Goal: Task Accomplishment & Management: Manage account settings

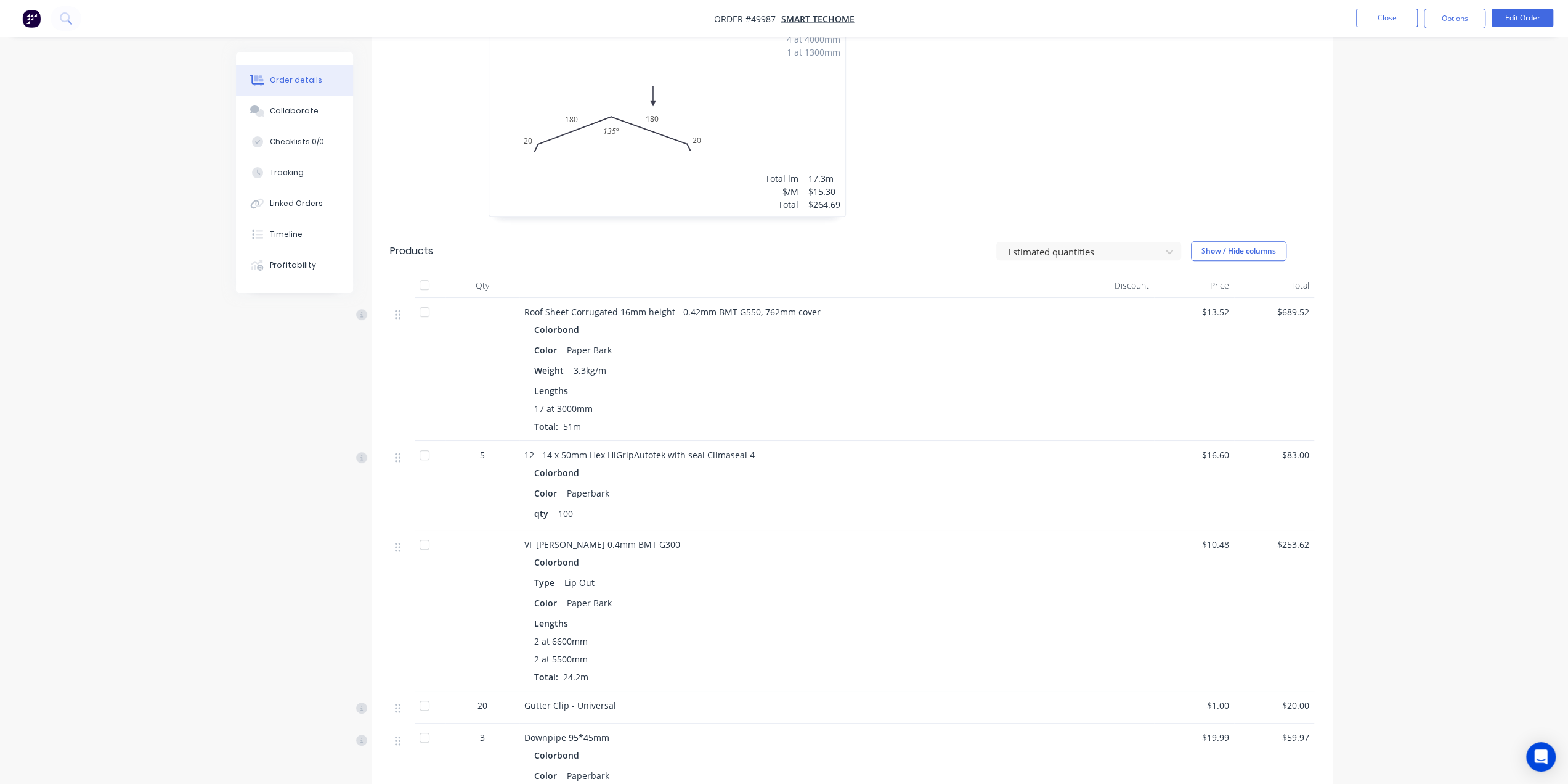
drag, startPoint x: 1516, startPoint y: 490, endPoint x: 1494, endPoint y: 477, distance: 25.6
click at [1512, 492] on div "Order details Collaborate Checklists 0/0 Tracking Linked Orders Timeline Profit…" at bounding box center [784, 391] width 1568 height 1563
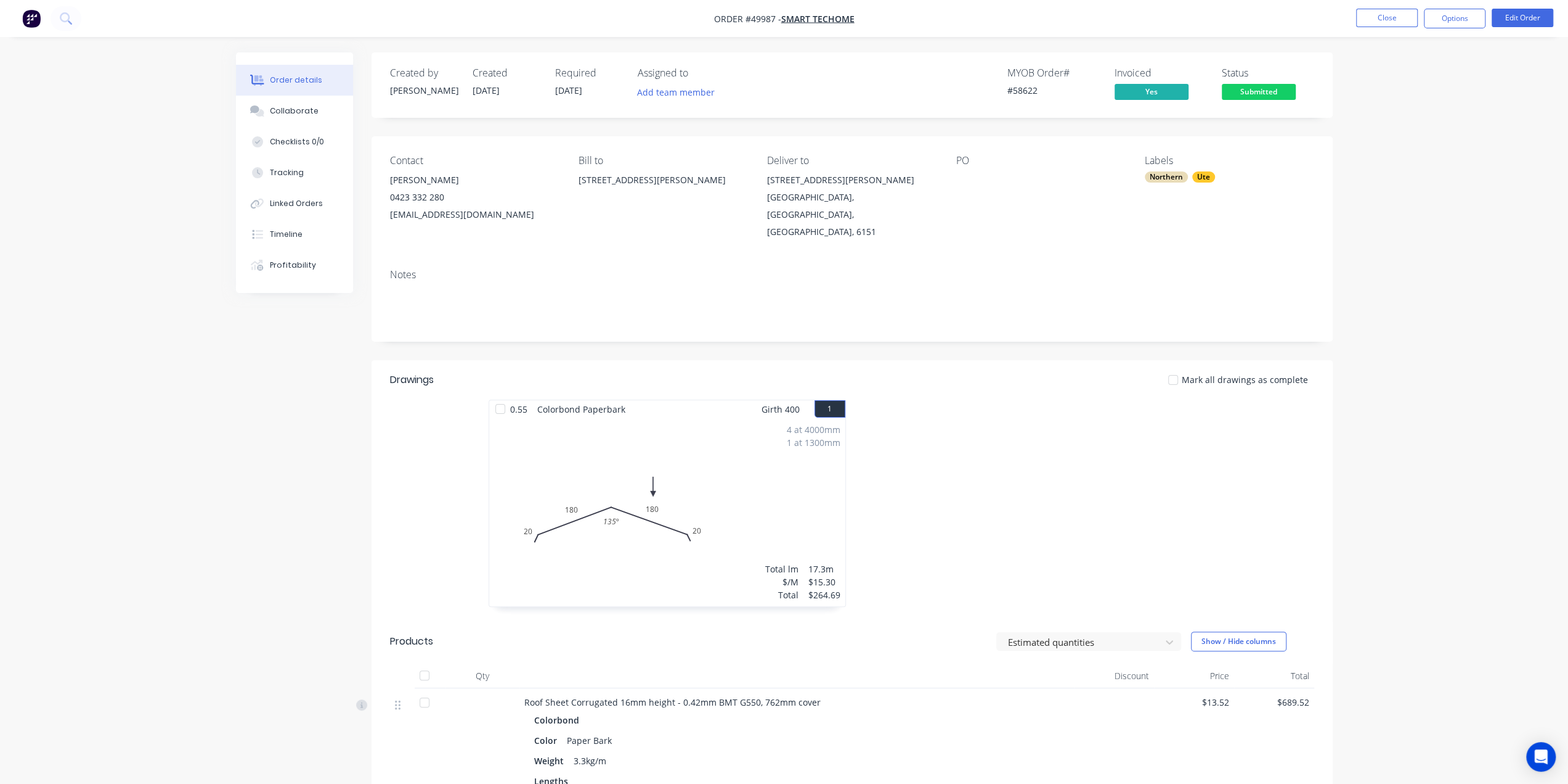
click at [30, 19] on img "button" at bounding box center [31, 18] width 18 height 18
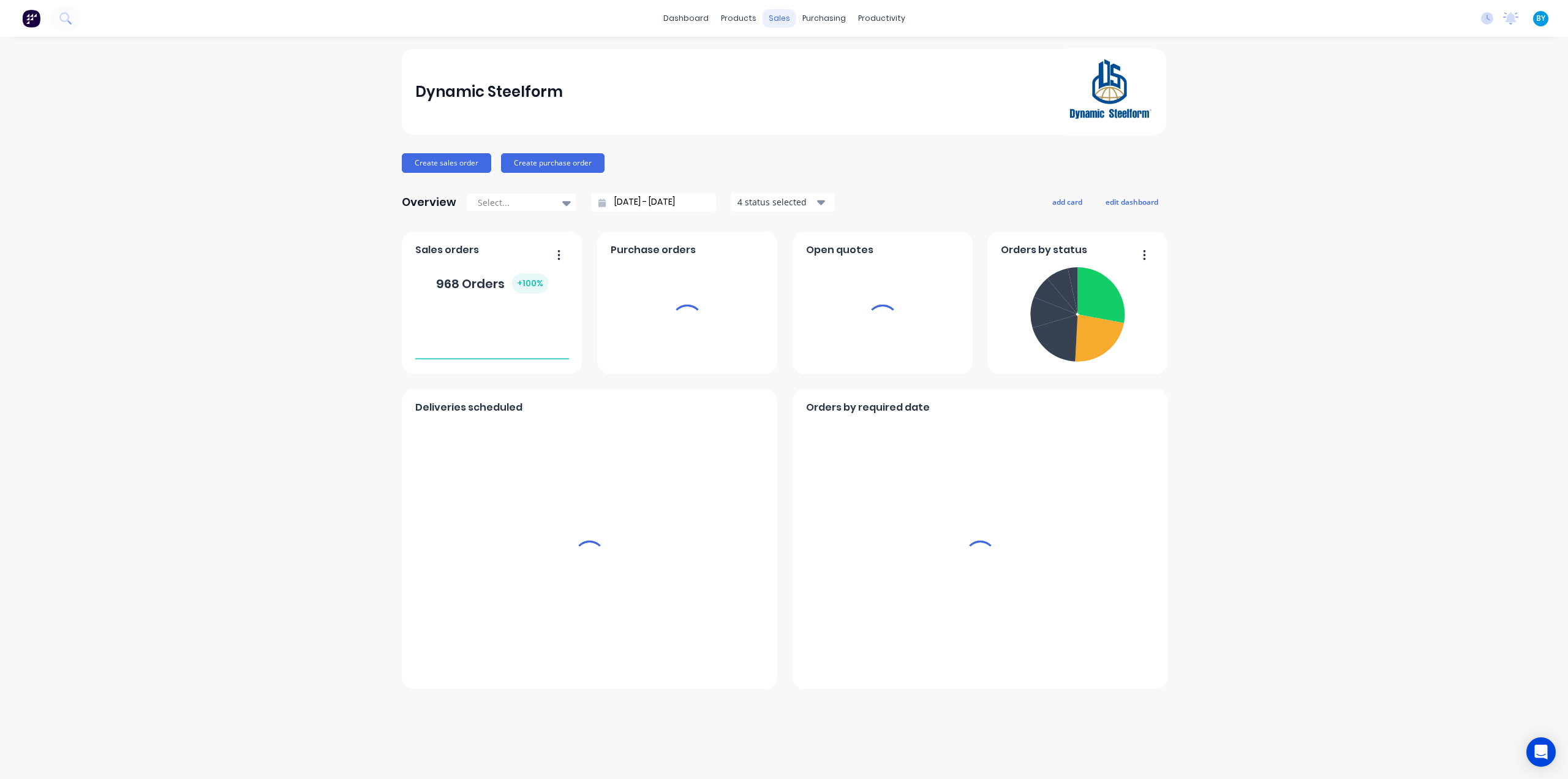
click at [769, 13] on div "sales" at bounding box center [780, 18] width 34 height 18
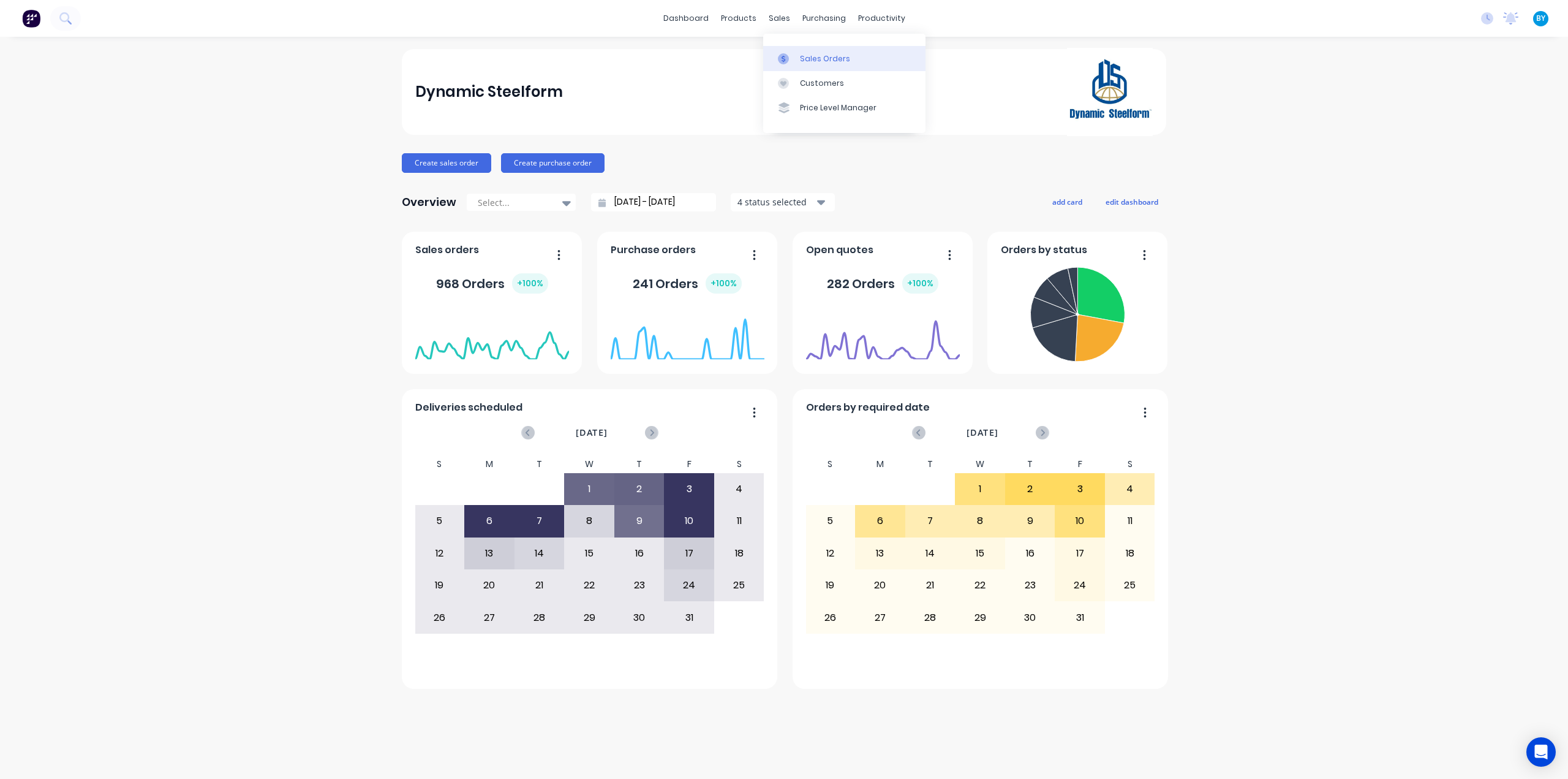
click at [804, 53] on div "Sales Orders" at bounding box center [824, 59] width 50 height 11
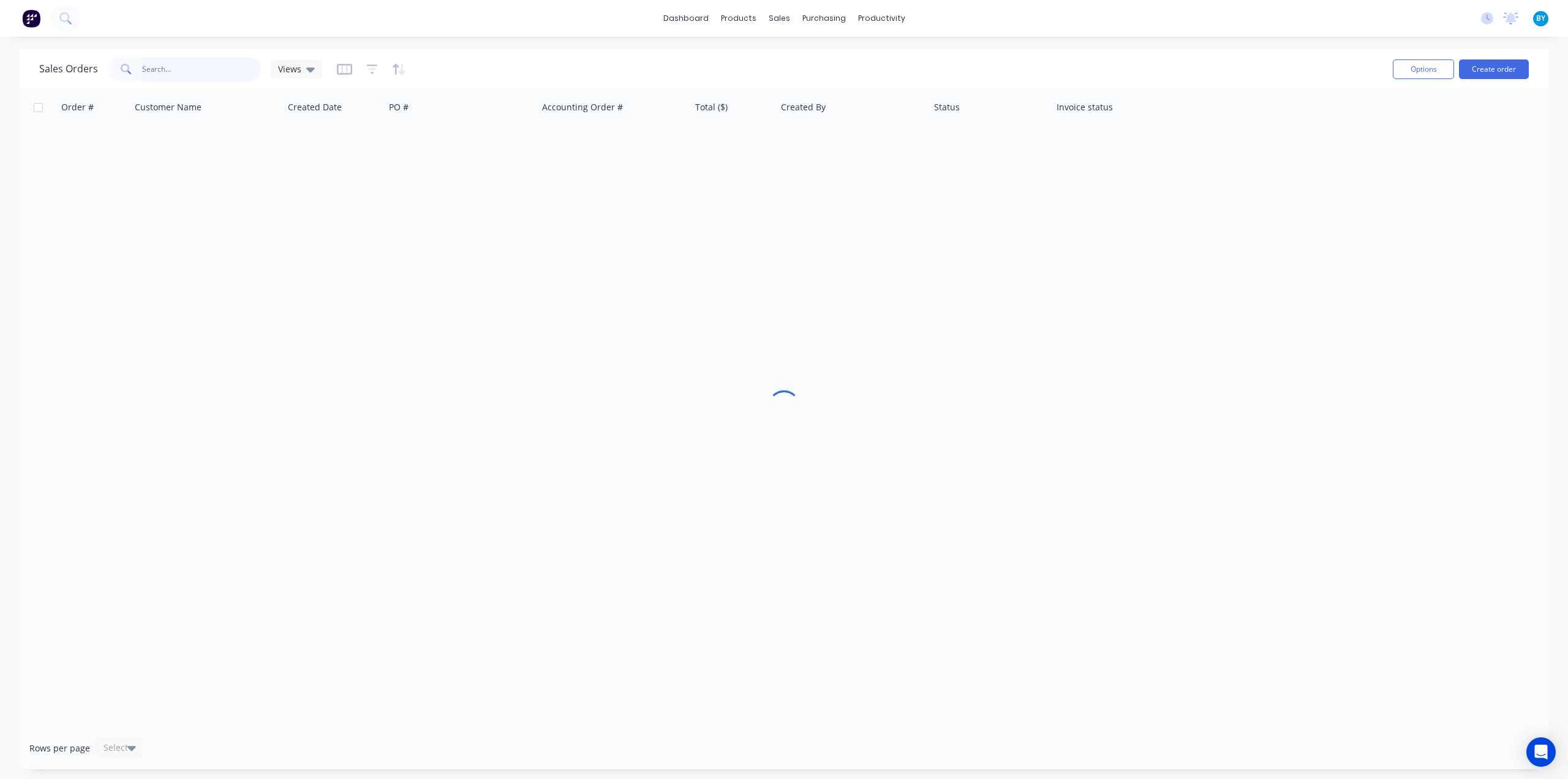
click at [211, 65] on input "text" at bounding box center [202, 69] width 120 height 25
type input "chun"
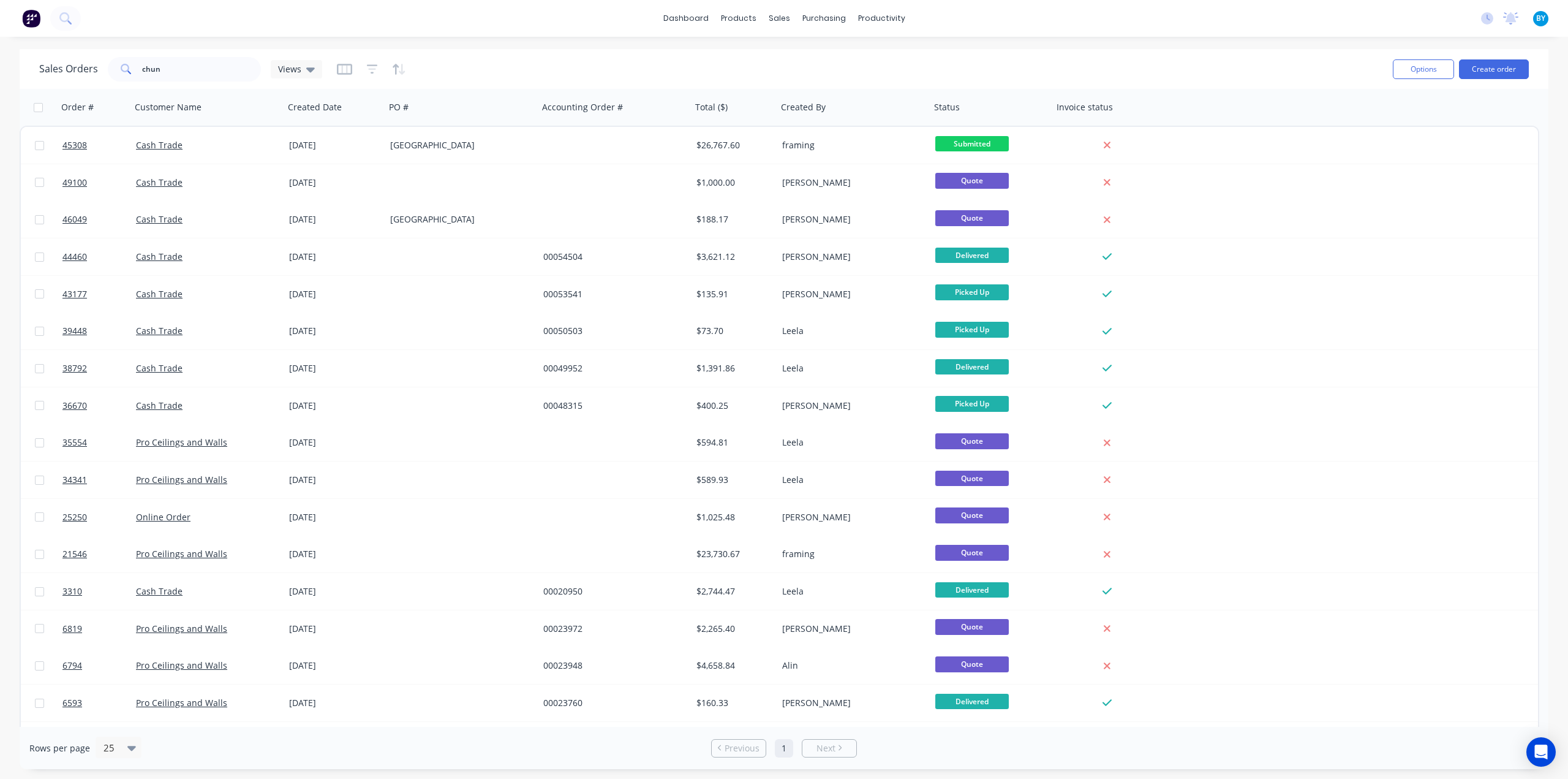
click at [1042, 51] on div "Sales Orders chun Views Options Create order" at bounding box center [784, 69] width 1528 height 40
click at [206, 65] on input "chun" at bounding box center [202, 69] width 120 height 25
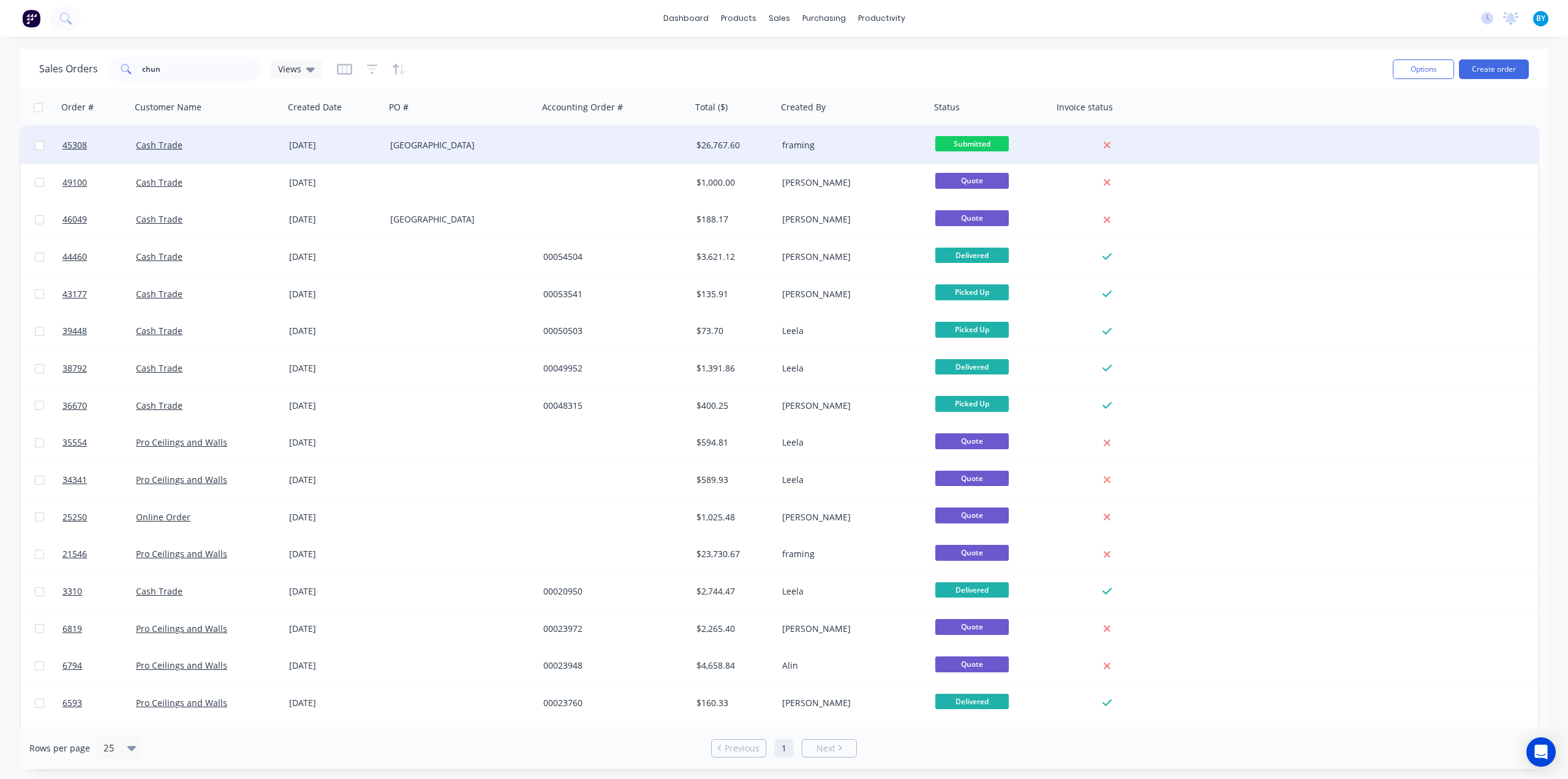
click at [525, 144] on div "[GEOGRAPHIC_DATA]" at bounding box center [457, 145] width 136 height 12
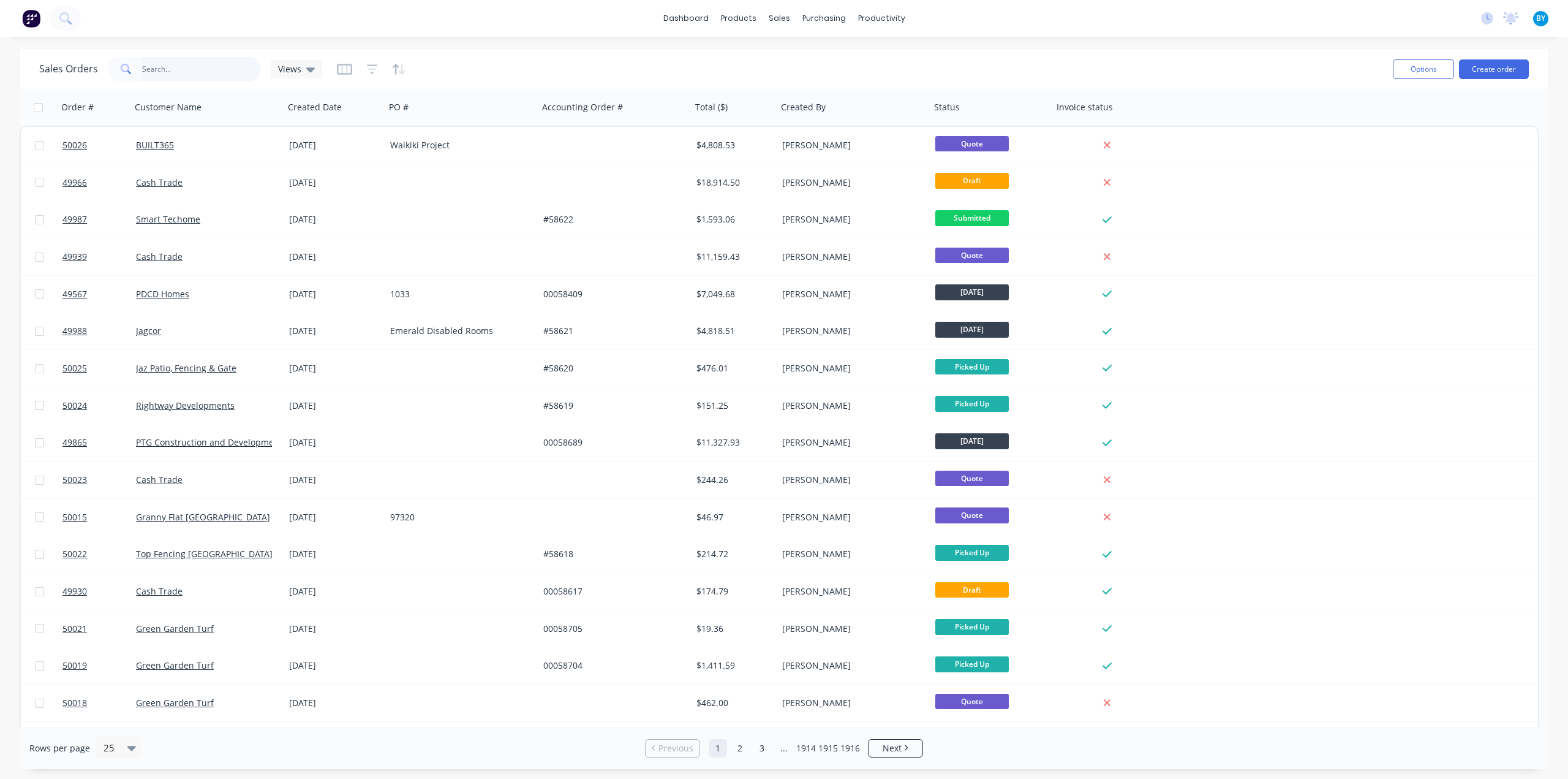
click at [170, 73] on input "text" at bounding box center [202, 69] width 120 height 25
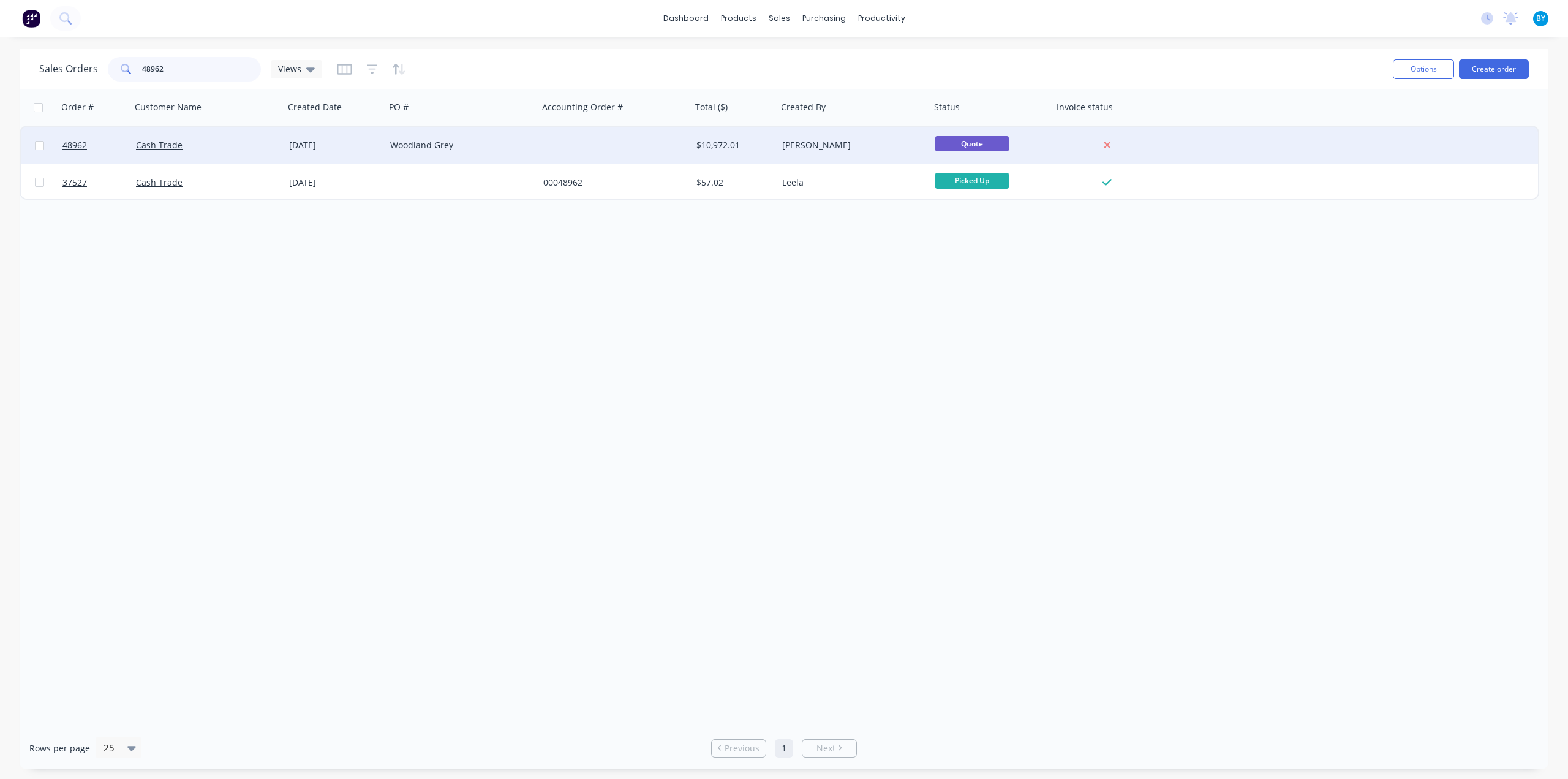
type input "48962"
click at [247, 150] on div "Cash Trade" at bounding box center [207, 145] width 153 height 37
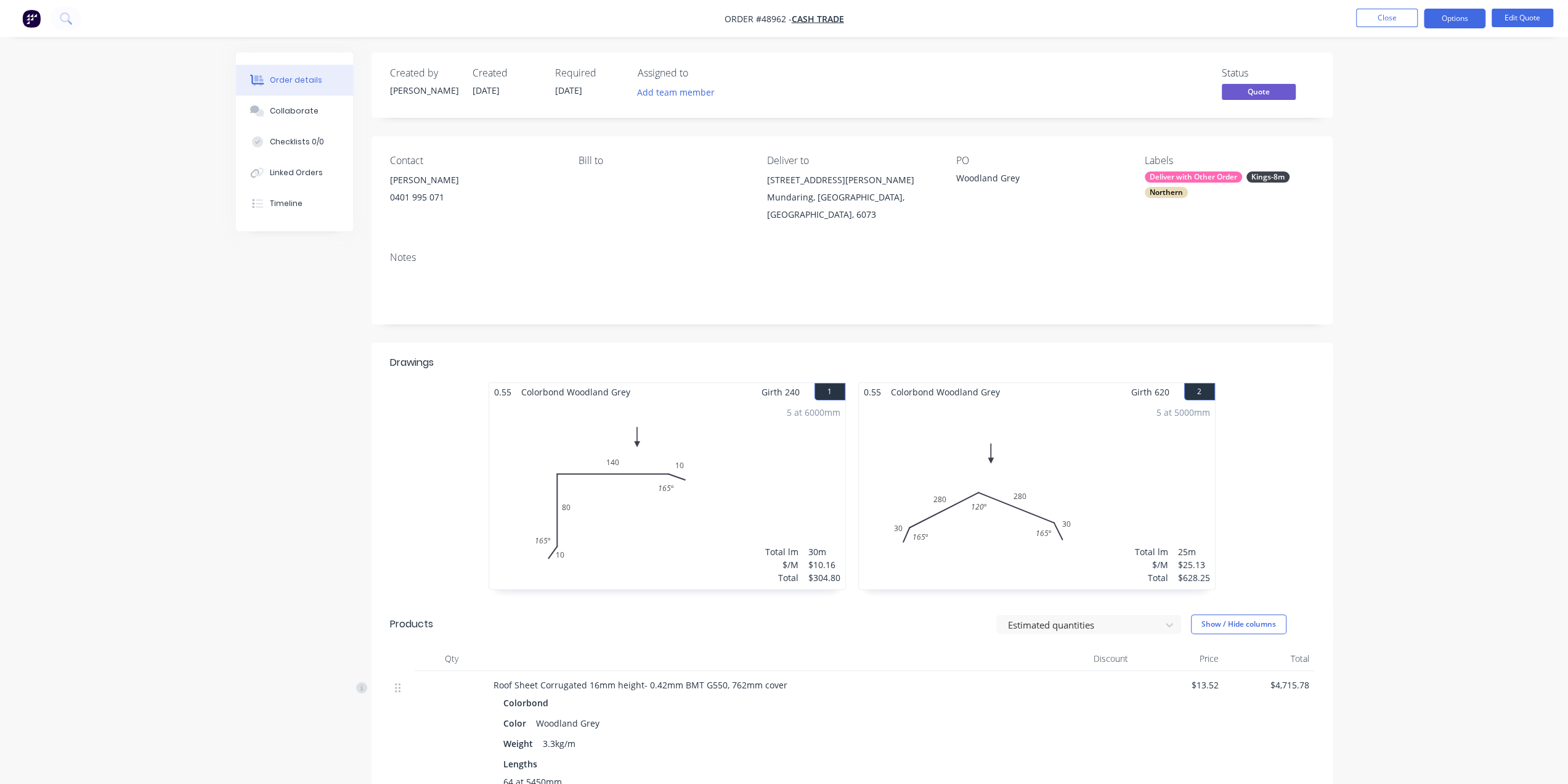
drag, startPoint x: 1021, startPoint y: 177, endPoint x: 1014, endPoint y: 179, distance: 7.3
click at [1020, 177] on div "Woodland Grey" at bounding box center [1033, 180] width 154 height 17
click at [1014, 177] on div "Woodland Grey" at bounding box center [1033, 180] width 154 height 17
click at [1520, 17] on button "Edit Quote" at bounding box center [1522, 17] width 62 height 18
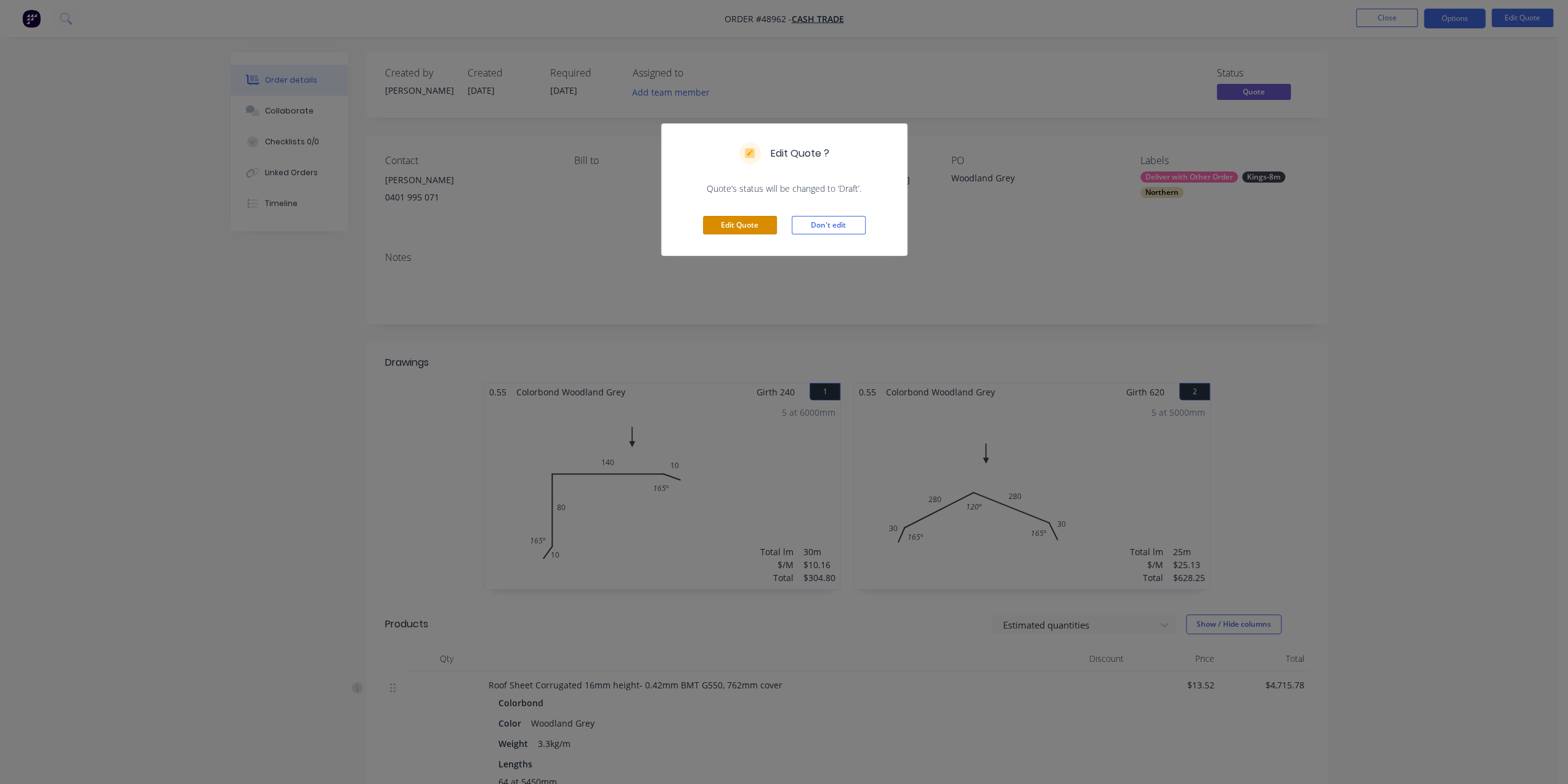
click at [755, 216] on button "Edit Quote" at bounding box center [740, 224] width 73 height 18
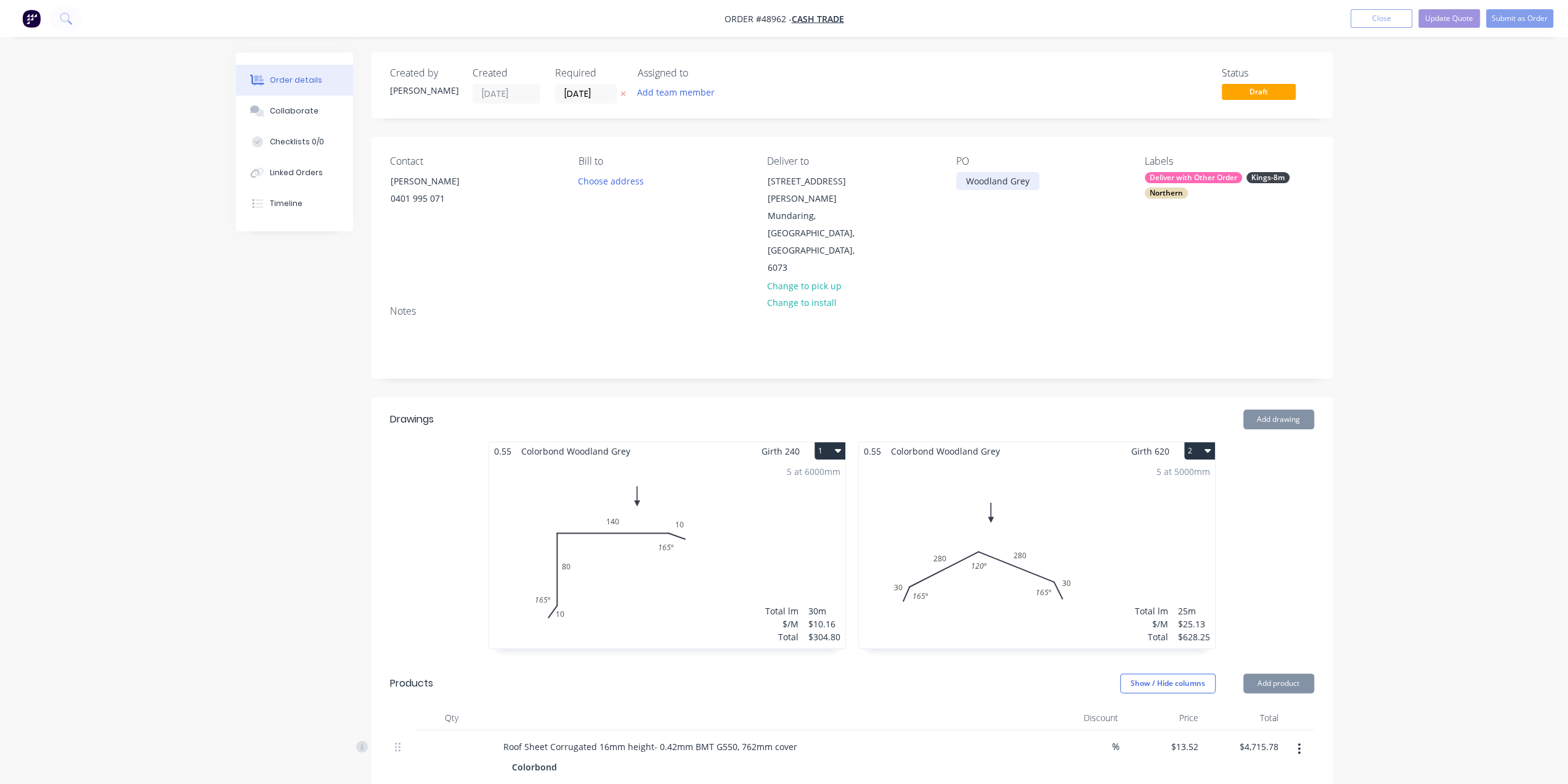
click at [1030, 183] on div "Woodland Grey" at bounding box center [997, 180] width 83 height 18
drag, startPoint x: 1037, startPoint y: 180, endPoint x: 700, endPoint y: 185, distance: 337.0
click at [700, 185] on div "Contact Len Nielsen 0401 995 071 Bill to Choose address Deliver to 2295 Jacoby …" at bounding box center [851, 216] width 961 height 159
click at [1009, 227] on div "Contact Len Nielsen 0401 995 071 Bill to Choose address Deliver to 2295 Jacoby …" at bounding box center [851, 216] width 961 height 159
drag, startPoint x: 988, startPoint y: 181, endPoint x: 1008, endPoint y: 180, distance: 20.0
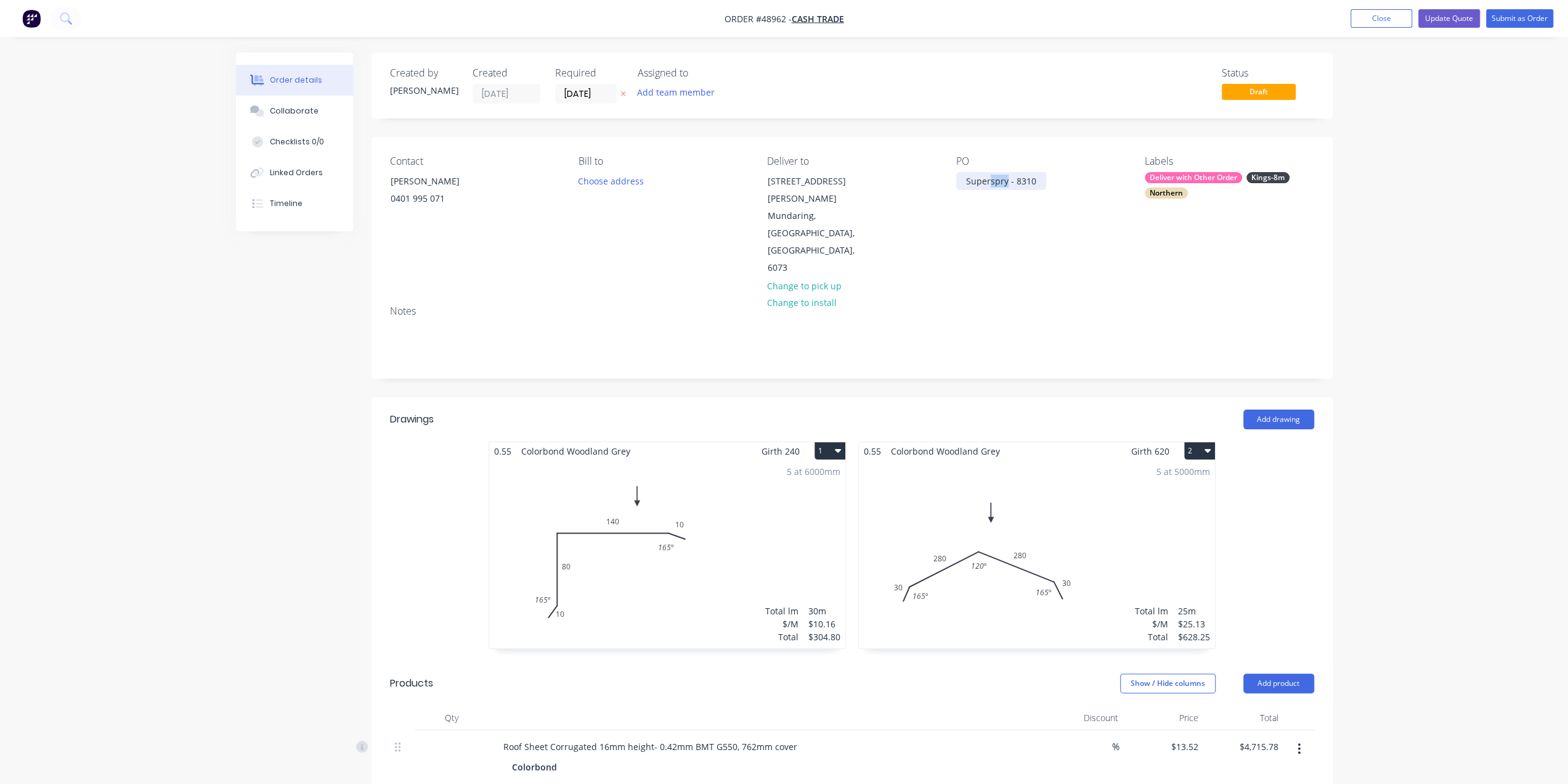
click at [1008, 180] on div "Superspry - 8310" at bounding box center [1001, 180] width 90 height 18
drag, startPoint x: 1045, startPoint y: 216, endPoint x: 1018, endPoint y: 175, distance: 49.1
click at [1044, 217] on div "PO Super Spray - 8310" at bounding box center [1040, 216] width 169 height 121
drag, startPoint x: 1045, startPoint y: 180, endPoint x: 822, endPoint y: 179, distance: 223.0
click at [829, 176] on div "Contact Len Nielsen 0401 995 071 Bill to Choose address Deliver to 2295 Jacoby …" at bounding box center [851, 216] width 961 height 159
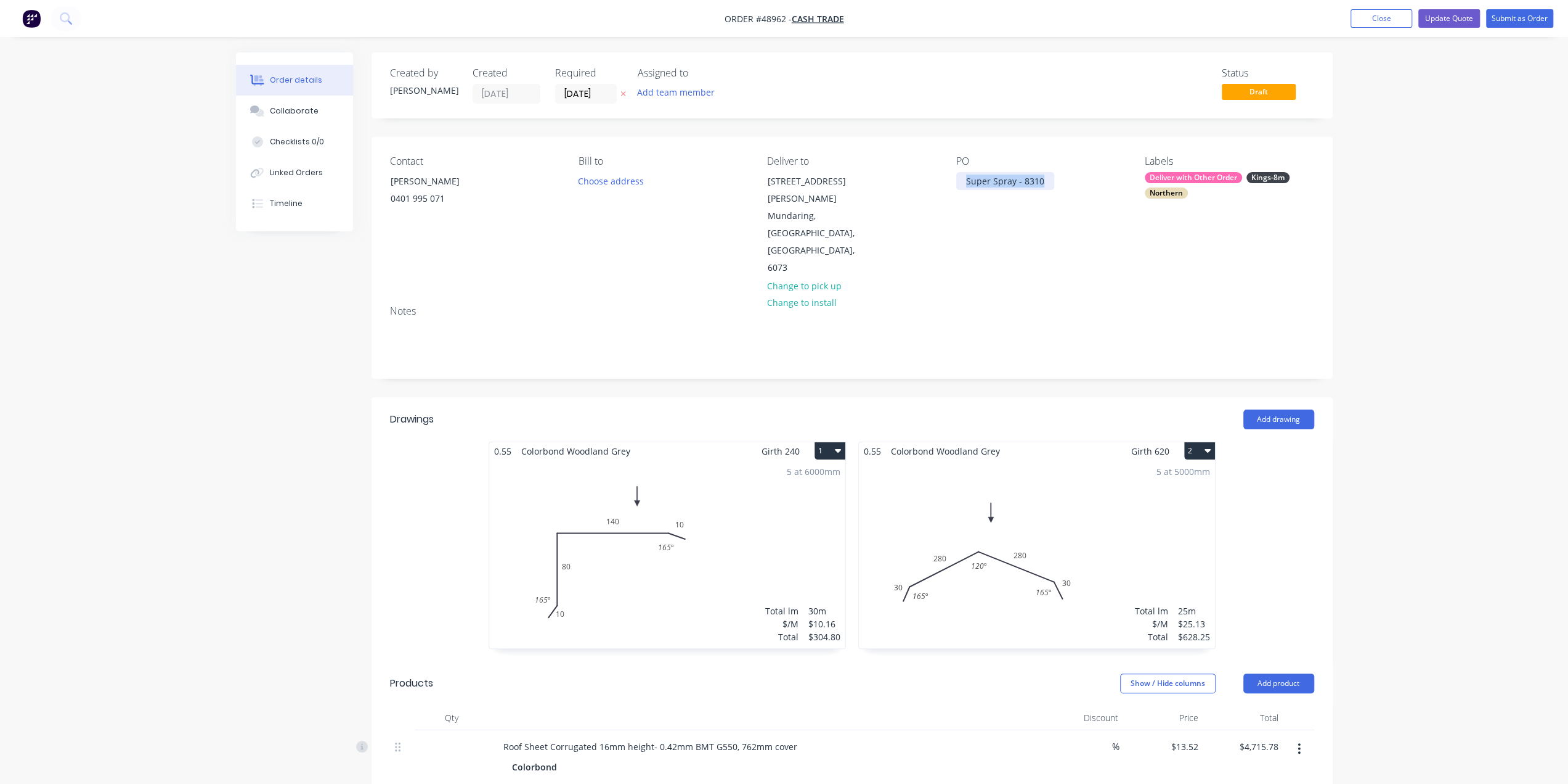
copy div "Super Spray - 8310"
click at [911, 306] on div "Notes" at bounding box center [852, 311] width 924 height 11
drag, startPoint x: 870, startPoint y: 221, endPoint x: 736, endPoint y: 179, distance: 140.4
click at [736, 179] on div "Contact Len Nielsen 0401 995 071 Bill to Choose address Deliver to 2295 Jacoby …" at bounding box center [851, 216] width 961 height 159
click at [799, 207] on div "Mundaring, Western Australia, Australia, 6073" at bounding box center [818, 242] width 102 height 69
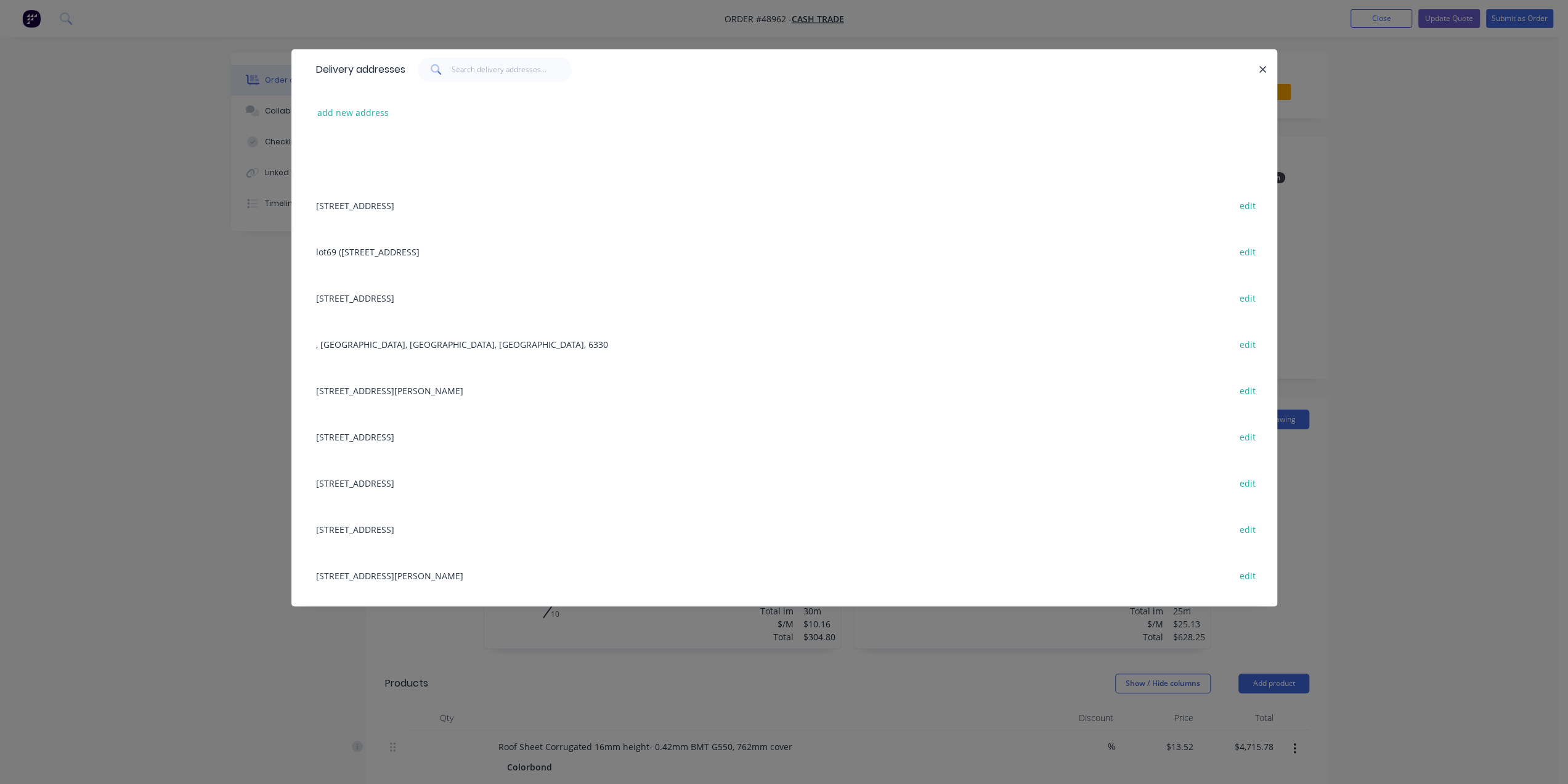
click at [1409, 203] on div "Delivery addresses add new address 31 Belvedaire Way, Lynwood WA 6147 edit lot6…" at bounding box center [784, 392] width 1568 height 784
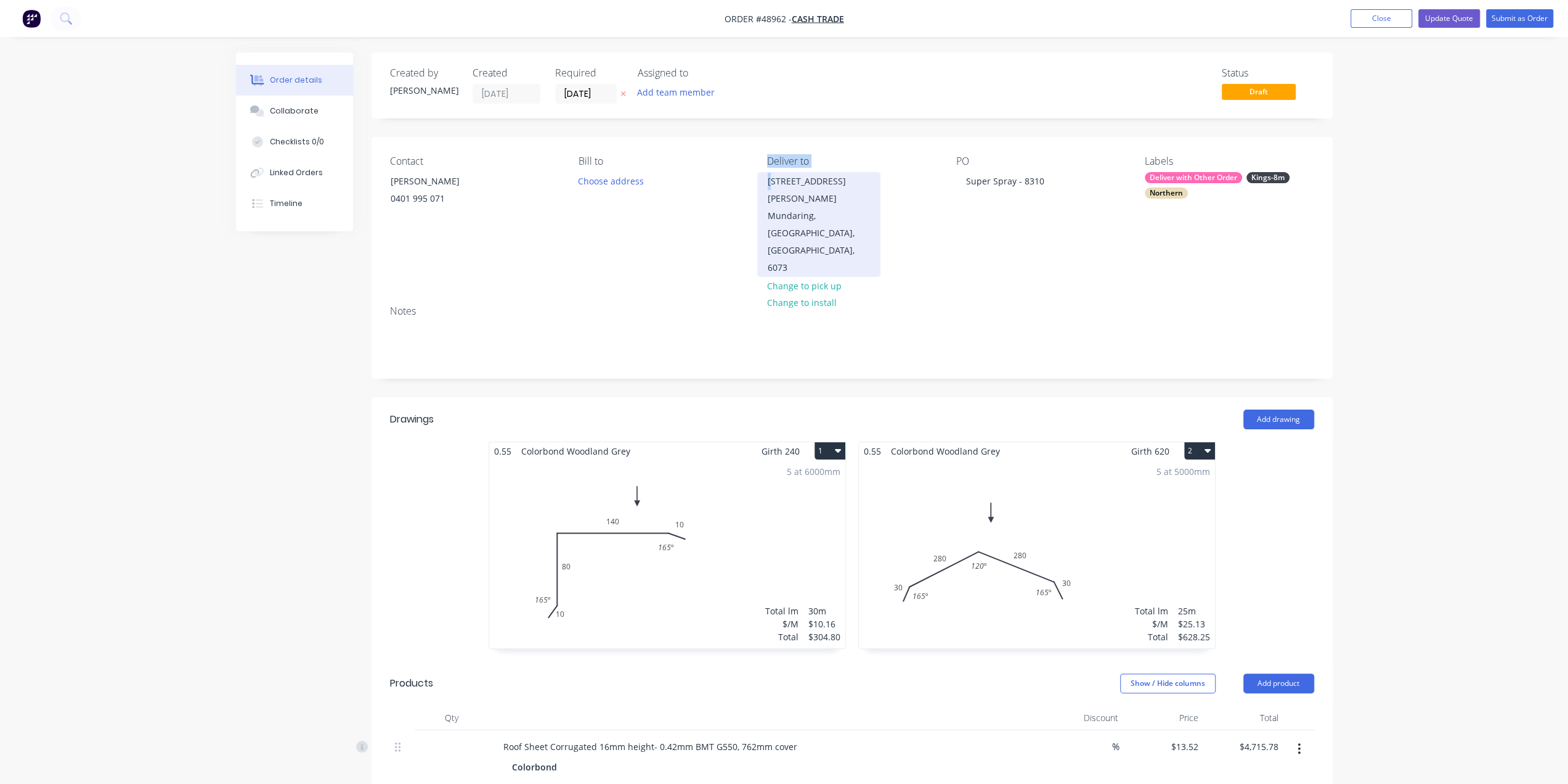
drag, startPoint x: 750, startPoint y: 189, endPoint x: 773, endPoint y: 187, distance: 23.1
click at [773, 187] on div "Contact Len Nielsen 0401 995 071 Bill to Choose address Deliver to 2295 Jacoby …" at bounding box center [851, 216] width 961 height 159
drag, startPoint x: 938, startPoint y: 235, endPoint x: 881, endPoint y: 213, distance: 61.1
click at [937, 232] on div "Contact Len Nielsen 0401 995 071 Bill to Choose address Deliver to 2295 Jacoby …" at bounding box center [851, 216] width 961 height 159
drag, startPoint x: 887, startPoint y: 216, endPoint x: 767, endPoint y: 180, distance: 125.3
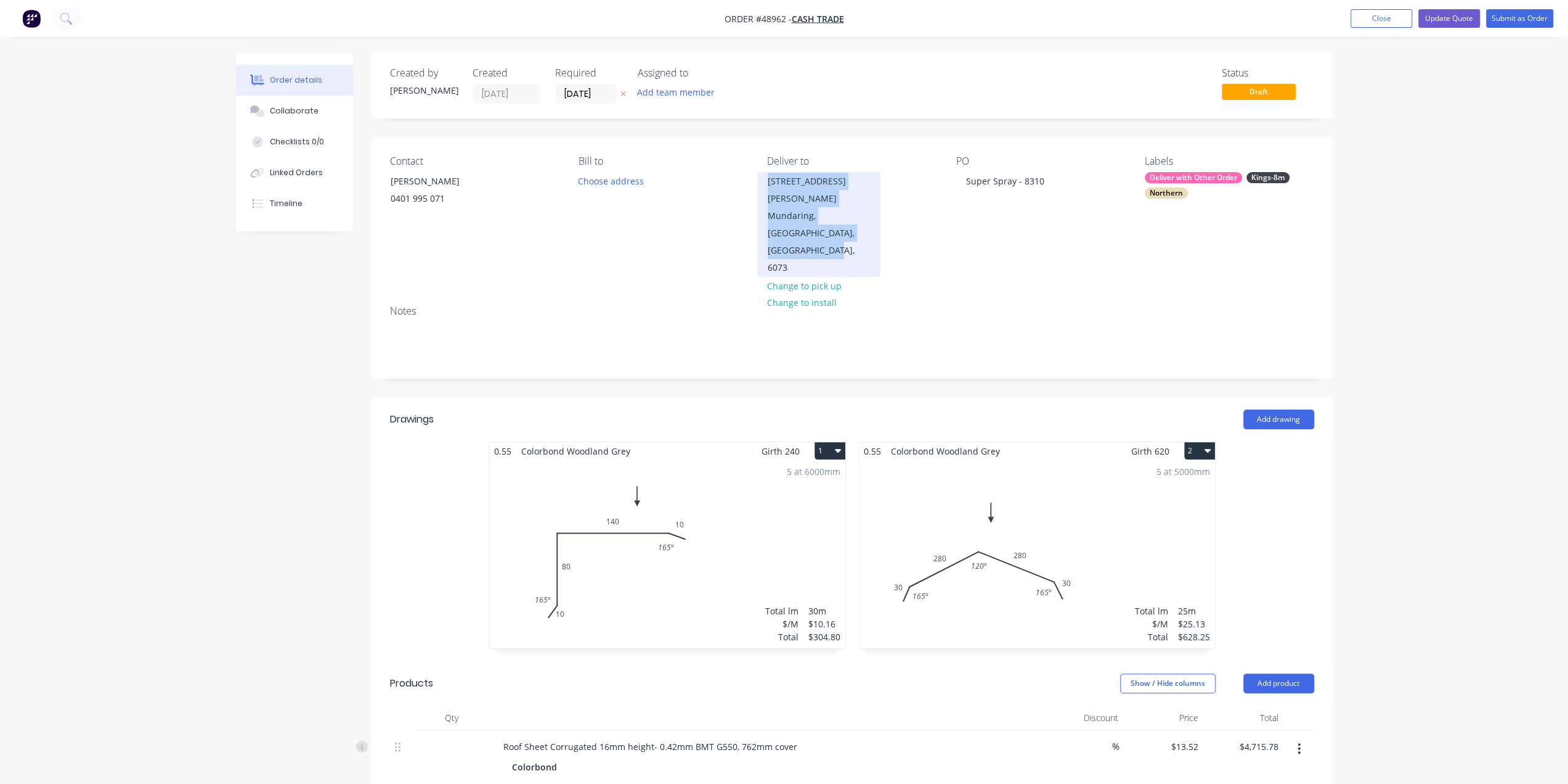
click at [767, 180] on div "Deliver to 2295 Jacoby St Mundaring, Western Australia, Australia, 6073 Change …" at bounding box center [851, 216] width 169 height 121
copy div "2295 Jacoby St Mundaring, Western Australia, Australia, 6073"
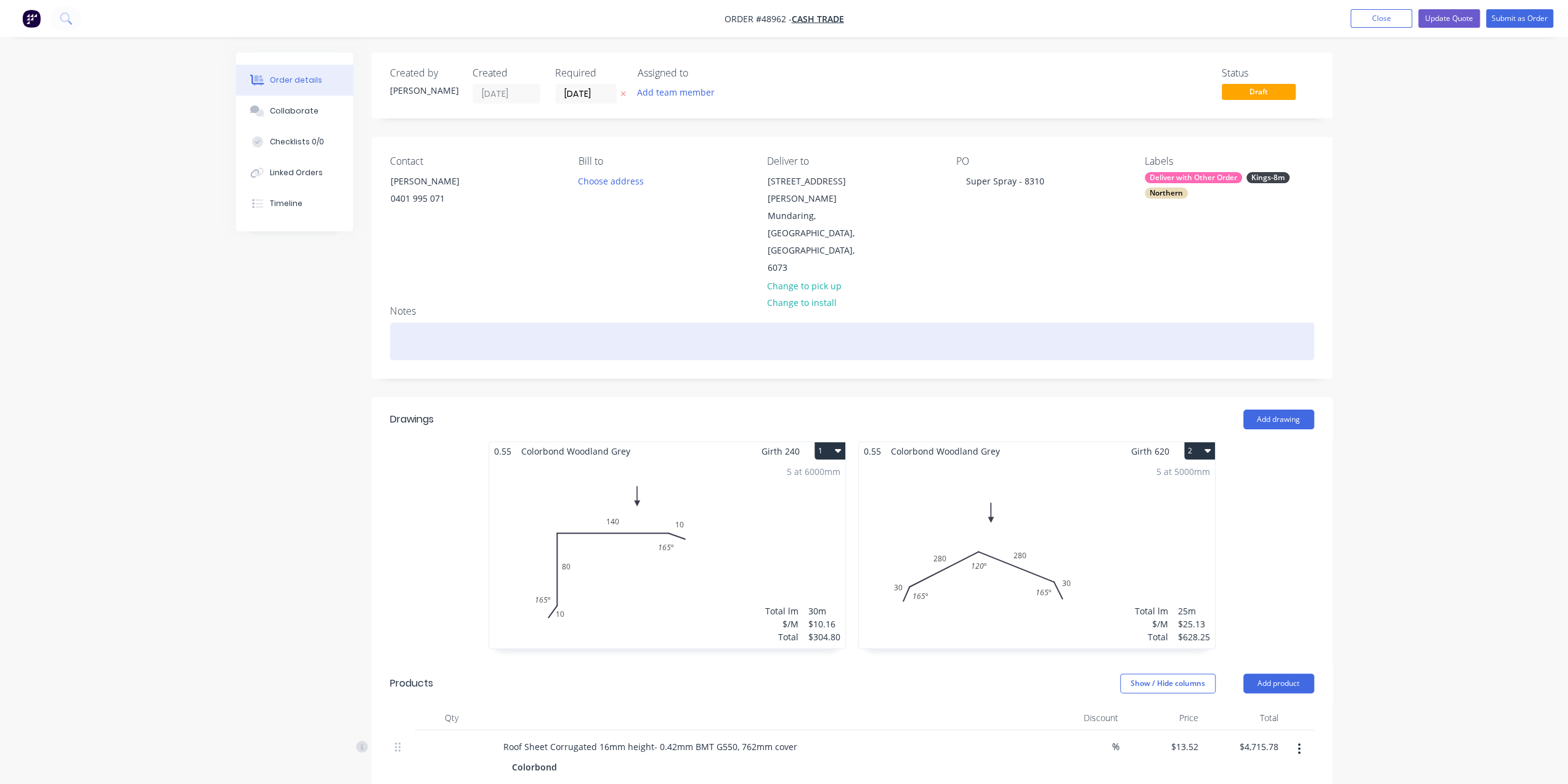
click at [525, 323] on div at bounding box center [852, 341] width 924 height 37
click at [589, 323] on div "Change the delivery address as : 2295 Jacoby StMundaring, Western Australia, Au…" at bounding box center [852, 341] width 924 height 37
click at [638, 323] on div "Change the delivery address as : 2295 Jacoby St Mundaring, Western Australia, A…" at bounding box center [852, 341] width 924 height 37
click at [710, 323] on div "Change the delivery address as : 2295 Jacoby St Mundaring, Western Australia, A…" at bounding box center [852, 341] width 924 height 37
click at [909, 323] on div "Change the delivery address as : 2295 Jacoby St Mundaring, Western Australia, A…" at bounding box center [852, 341] width 924 height 37
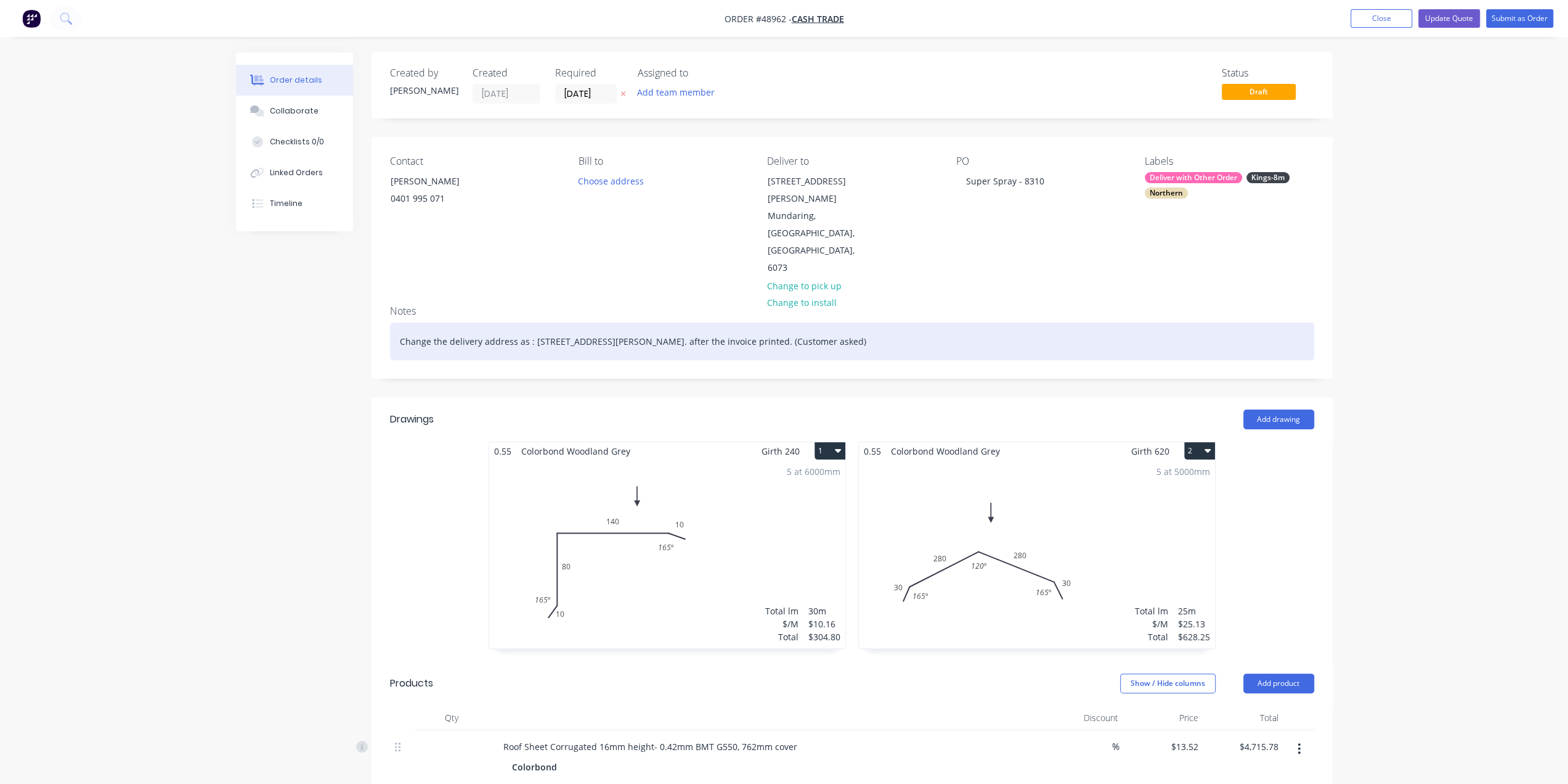
click at [981, 323] on div "Change the delivery address as : 2295 Jacoby St Mundaring, Western Australia, A…" at bounding box center [852, 341] width 924 height 37
drag, startPoint x: 1072, startPoint y: 295, endPoint x: 229, endPoint y: 288, distance: 843.0
copy div "Change the delivery address as : 2295 Jacoby St Mundaring, Western Australia, A…"
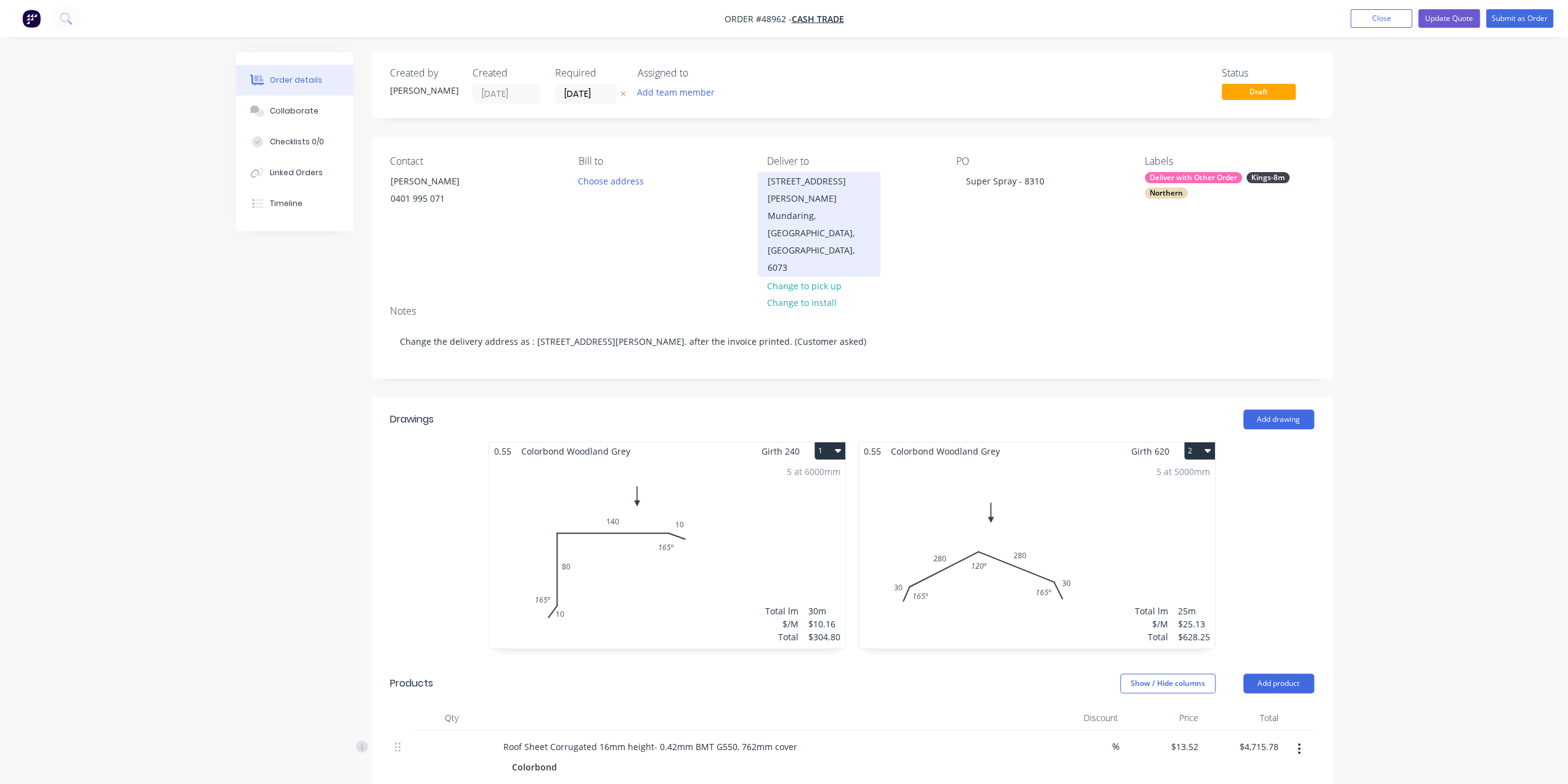
click at [811, 187] on div "2295 Jacoby St" at bounding box center [818, 190] width 102 height 34
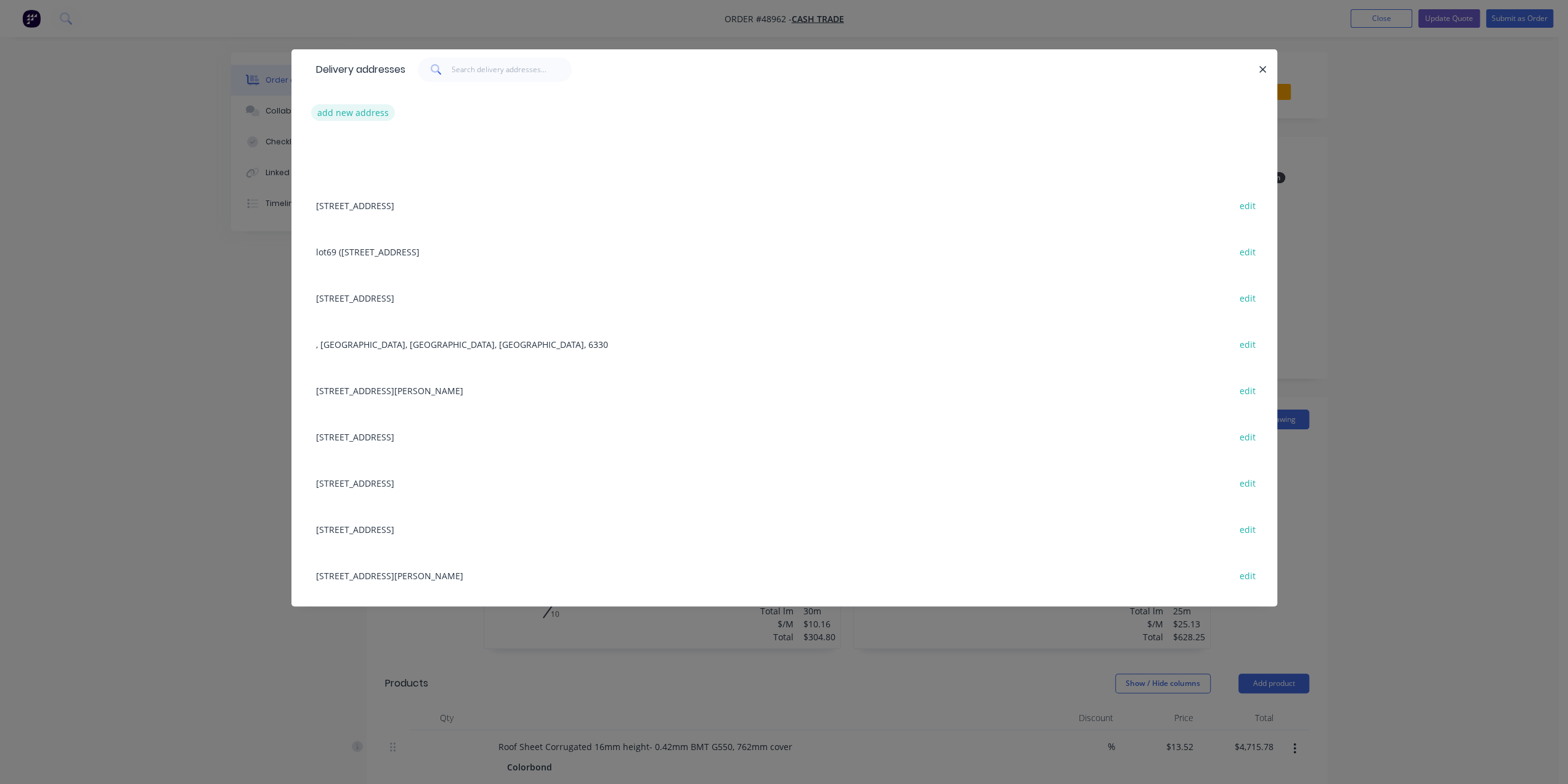
click at [368, 116] on button "add new address" at bounding box center [353, 112] width 84 height 16
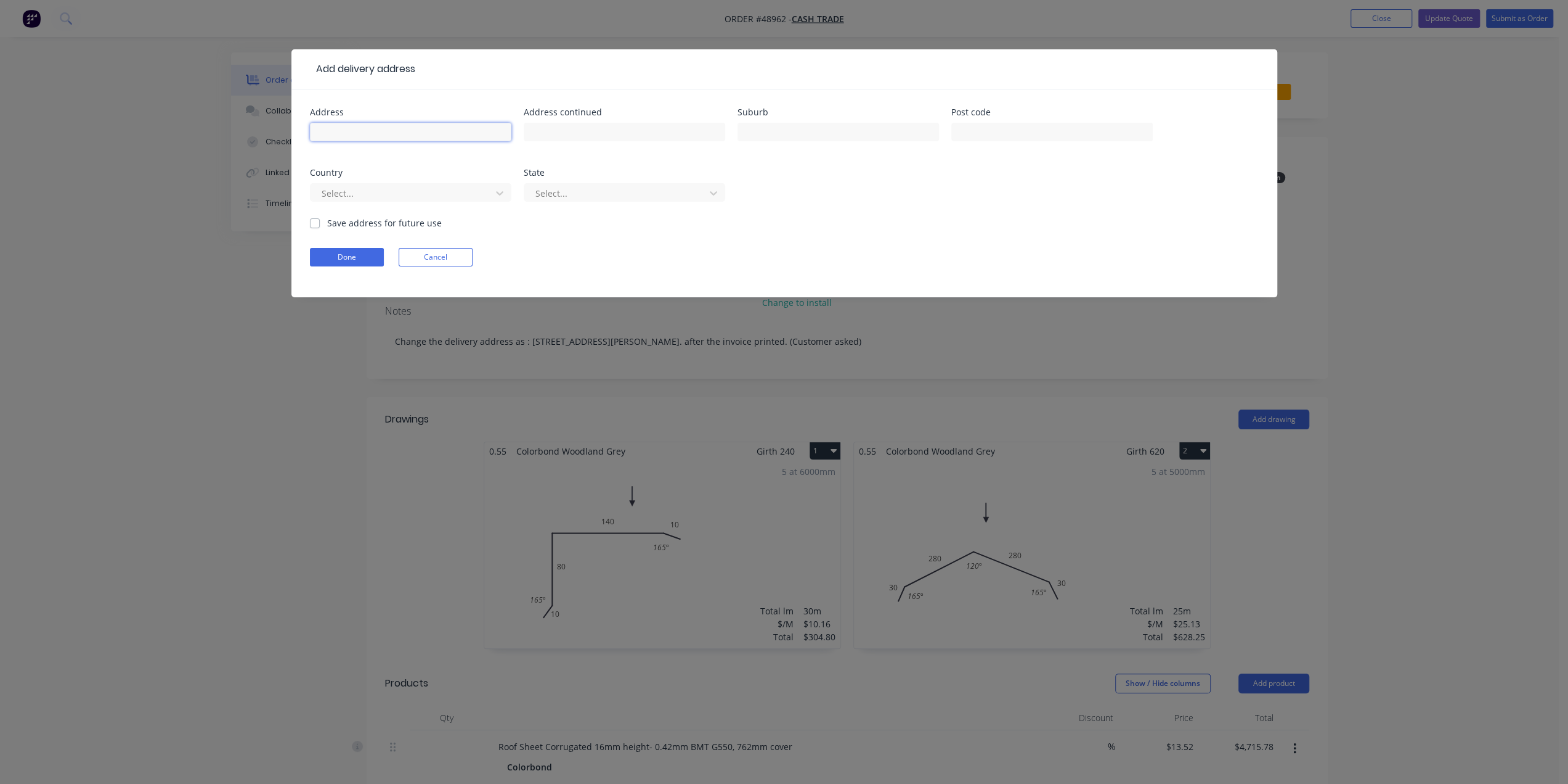
click at [354, 134] on input "text" at bounding box center [410, 131] width 201 height 18
paste input "Bayswater"
drag, startPoint x: 232, startPoint y: 128, endPoint x: 392, endPoint y: 105, distance: 161.6
click at [221, 128] on div "Add delivery address Address Bayswater Address continued Suburb Post code Count…" at bounding box center [784, 392] width 1568 height 784
paste input "29 Raymond Ave, Bayswater WA 6053"
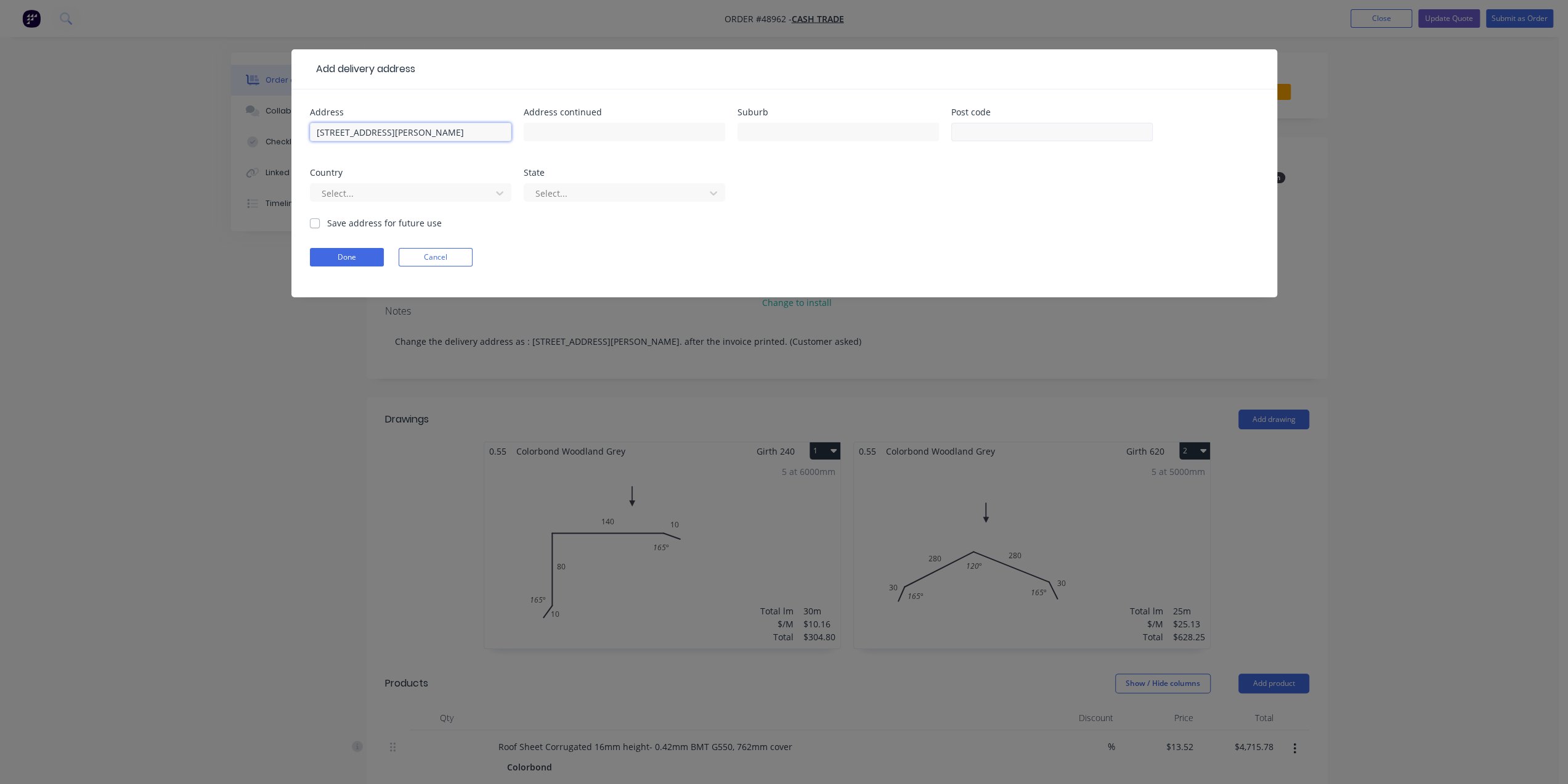
type input "29 Raymond Ave, Bayswater WA 6053"
click at [989, 134] on input "text" at bounding box center [1052, 131] width 201 height 18
type input "6053"
click at [375, 188] on div at bounding box center [403, 193] width 164 height 15
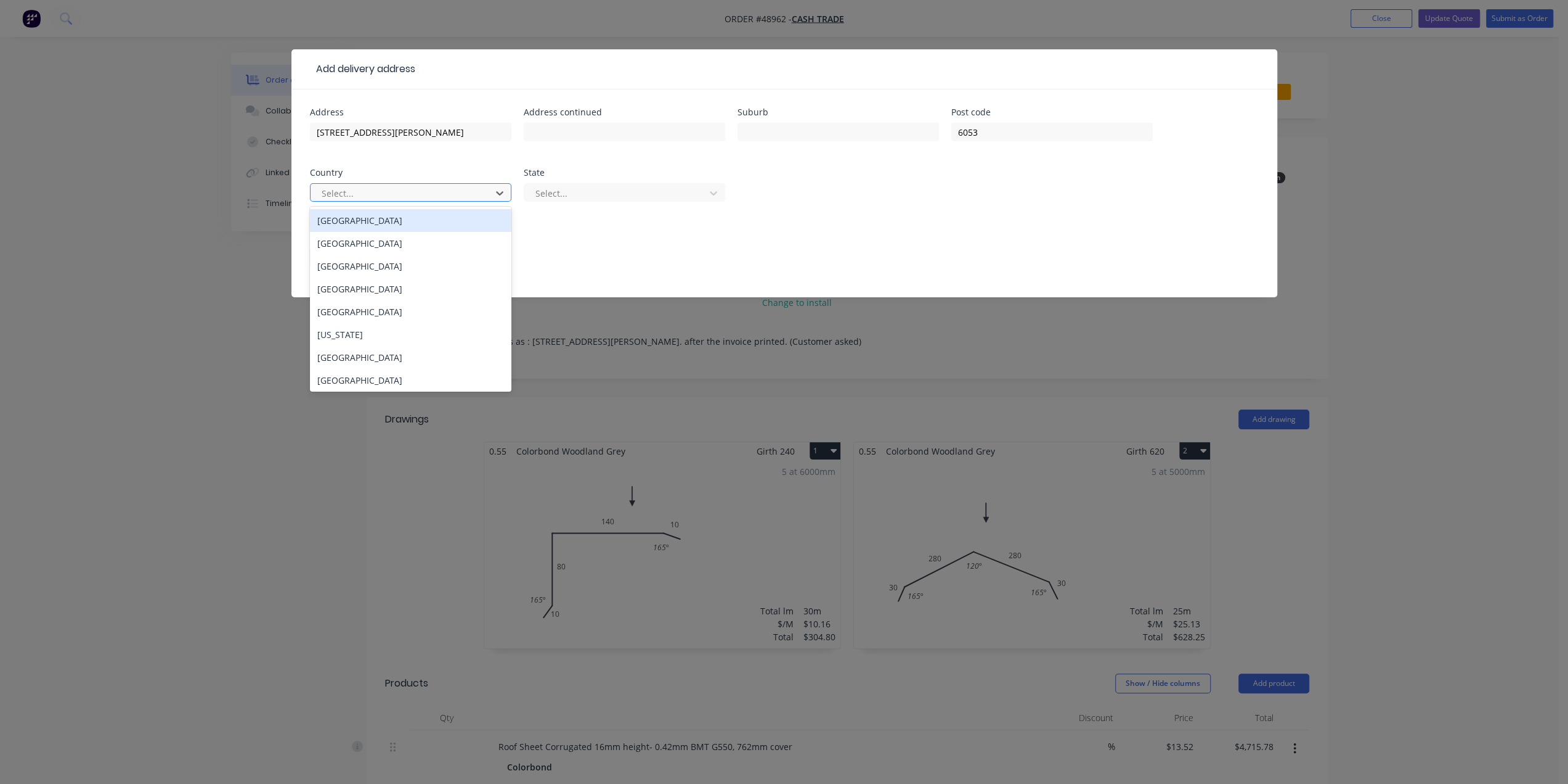
click at [371, 222] on div "Australia" at bounding box center [410, 221] width 201 height 23
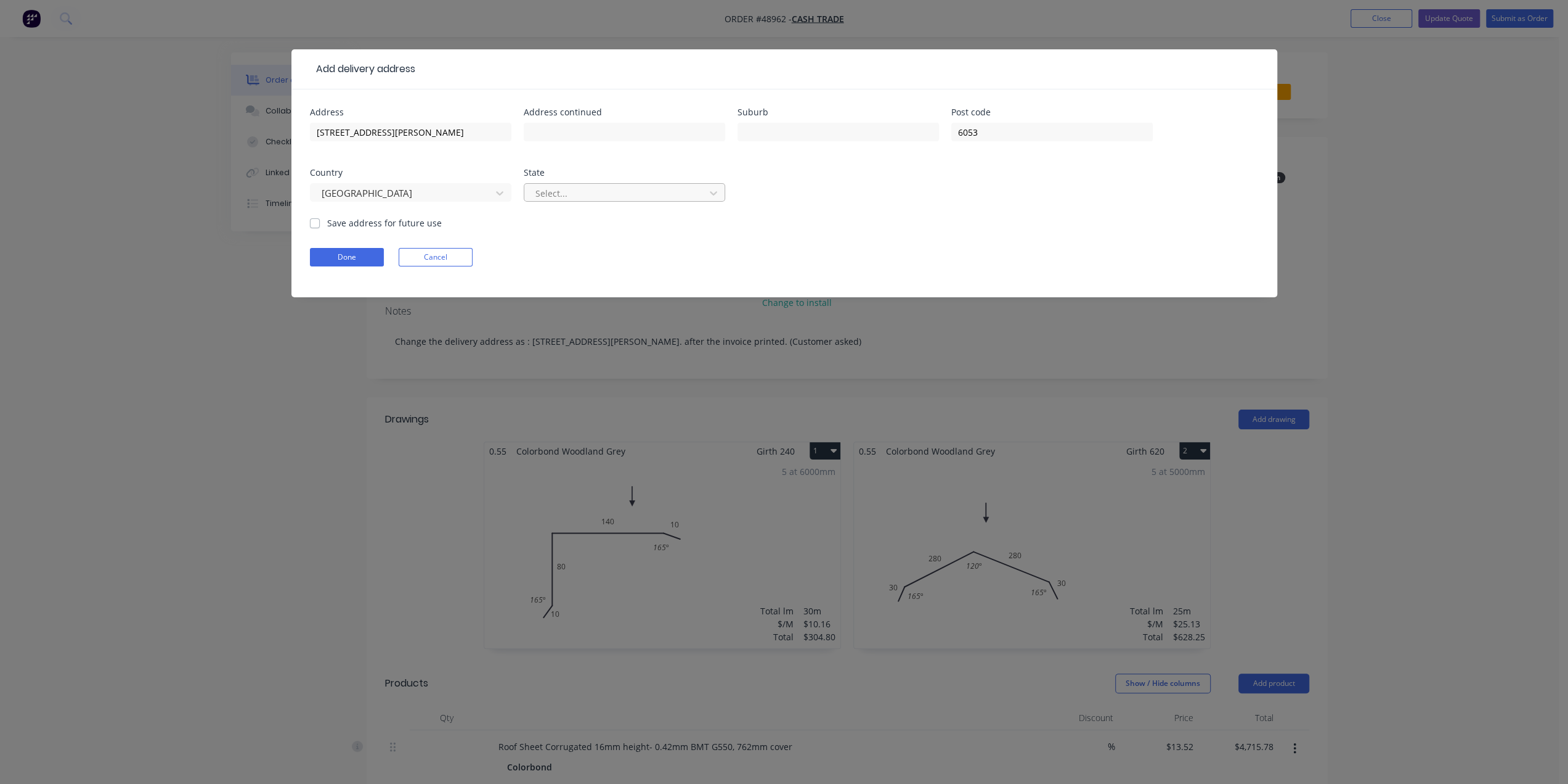
click at [613, 195] on div at bounding box center [617, 193] width 164 height 15
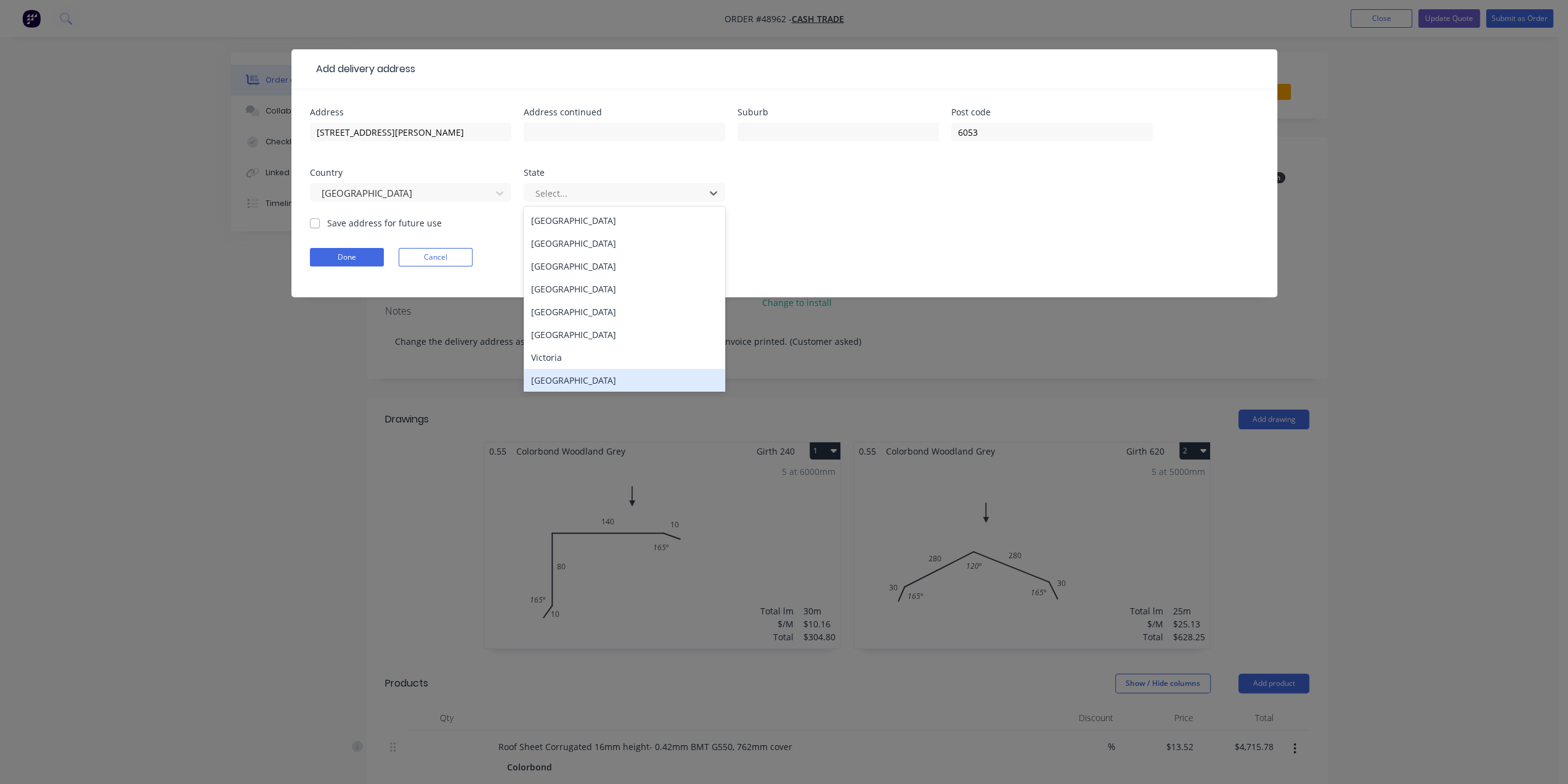
click at [575, 380] on div "Western Australia" at bounding box center [624, 380] width 201 height 23
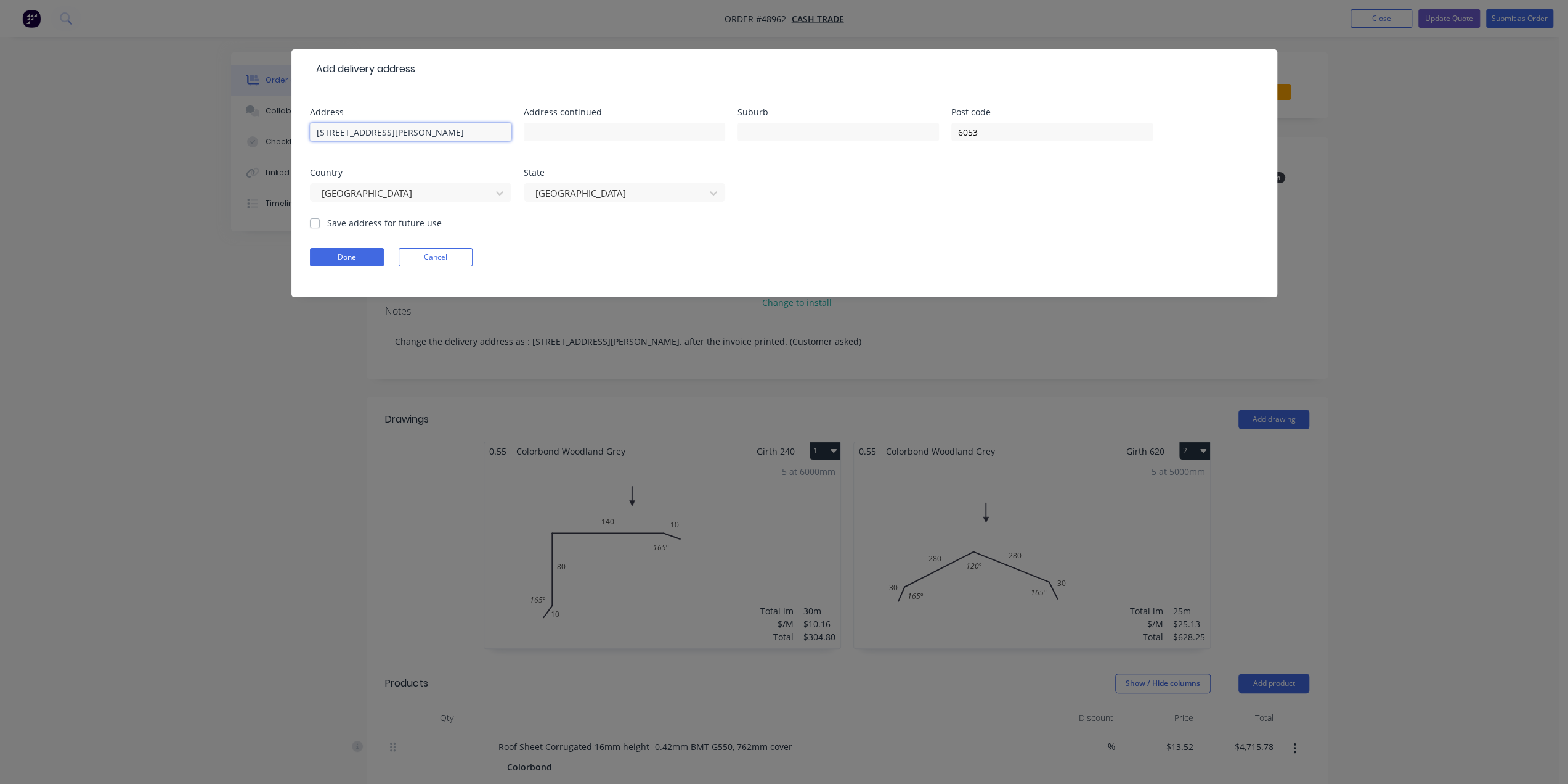
click at [475, 130] on input "29 Raymond Ave, Bayswater WA 6053" at bounding box center [410, 131] width 201 height 18
drag, startPoint x: 478, startPoint y: 130, endPoint x: 429, endPoint y: 134, distance: 49.2
click at [429, 134] on input "29 Raymond Ave, Bayswater WA 6053" at bounding box center [410, 131] width 201 height 18
drag, startPoint x: 443, startPoint y: 137, endPoint x: 388, endPoint y: 133, distance: 55.1
click at [388, 133] on input "29 Raymond Ave, Bayswater" at bounding box center [410, 131] width 201 height 18
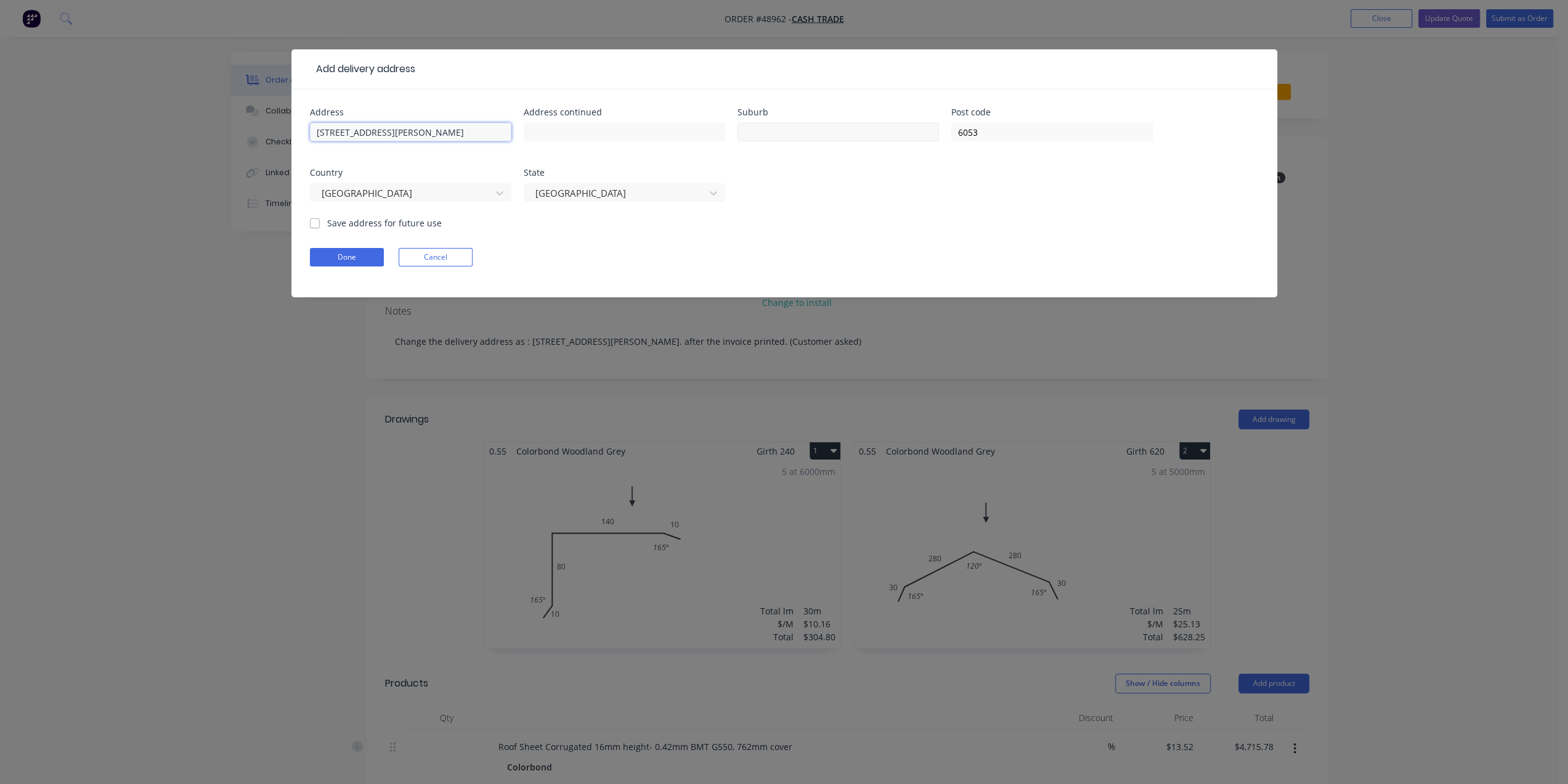
type input "29 Raymond Ave,"
click at [773, 126] on input "text" at bounding box center [838, 131] width 201 height 18
paste input "Bayswater"
type input "Bayswater"
drag, startPoint x: 405, startPoint y: 137, endPoint x: 385, endPoint y: 138, distance: 20.0
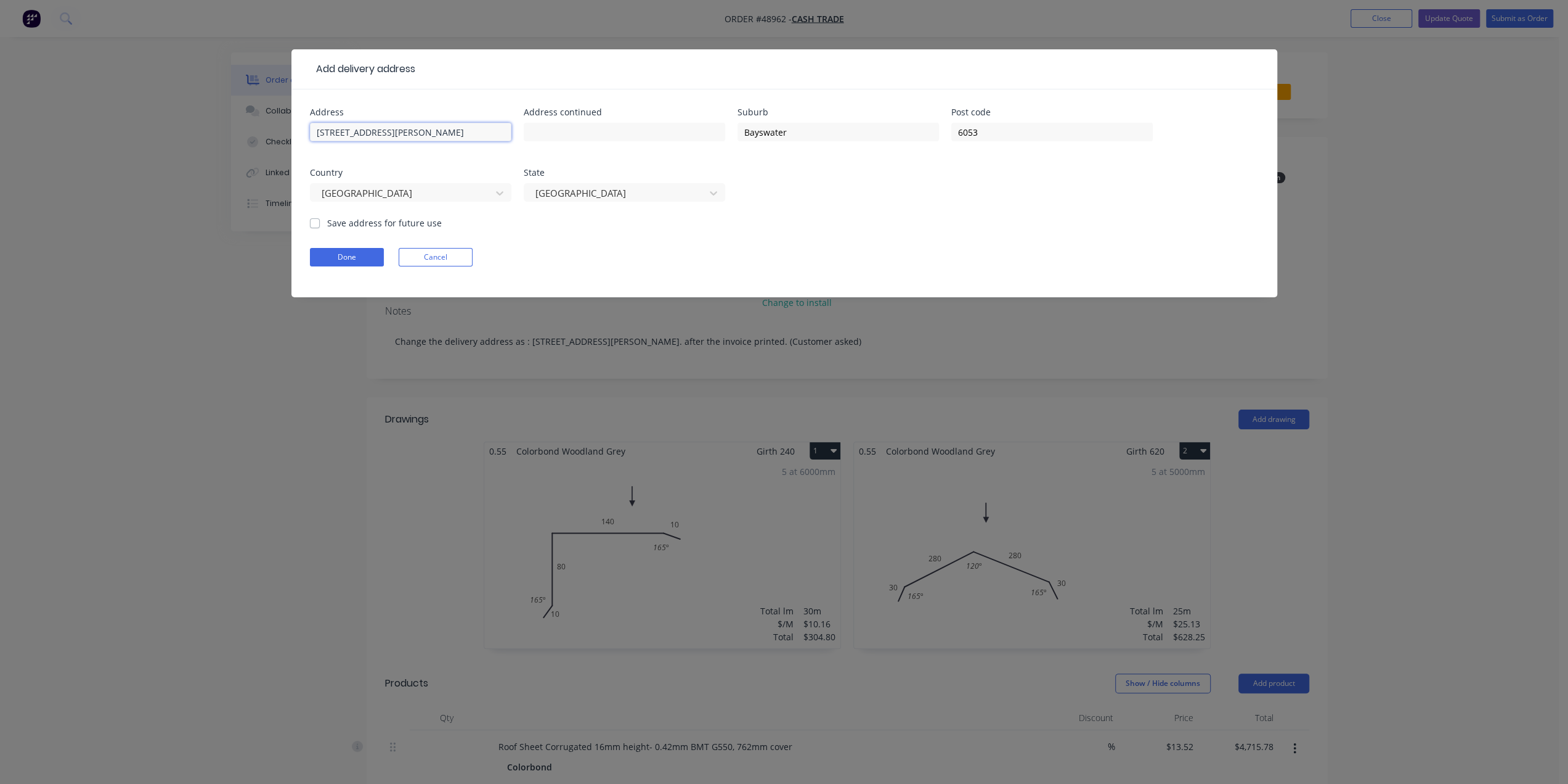
click at [385, 137] on input "29 Raymond Ave," at bounding box center [410, 131] width 201 height 18
type input "29 Raymond Ave"
click at [356, 262] on button "Done" at bounding box center [346, 257] width 73 height 18
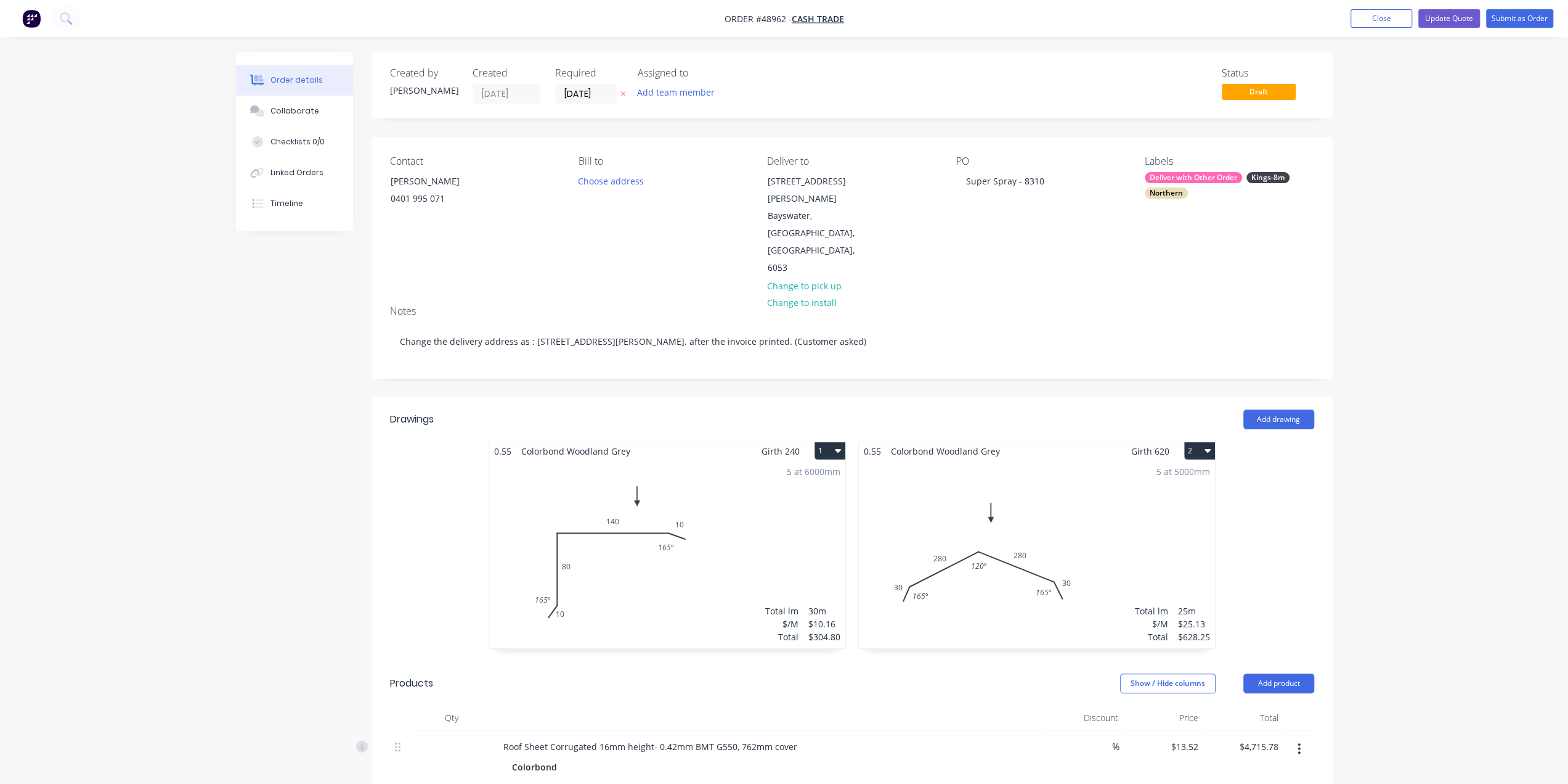
click at [1457, 18] on button "Update Quote" at bounding box center [1449, 18] width 62 height 18
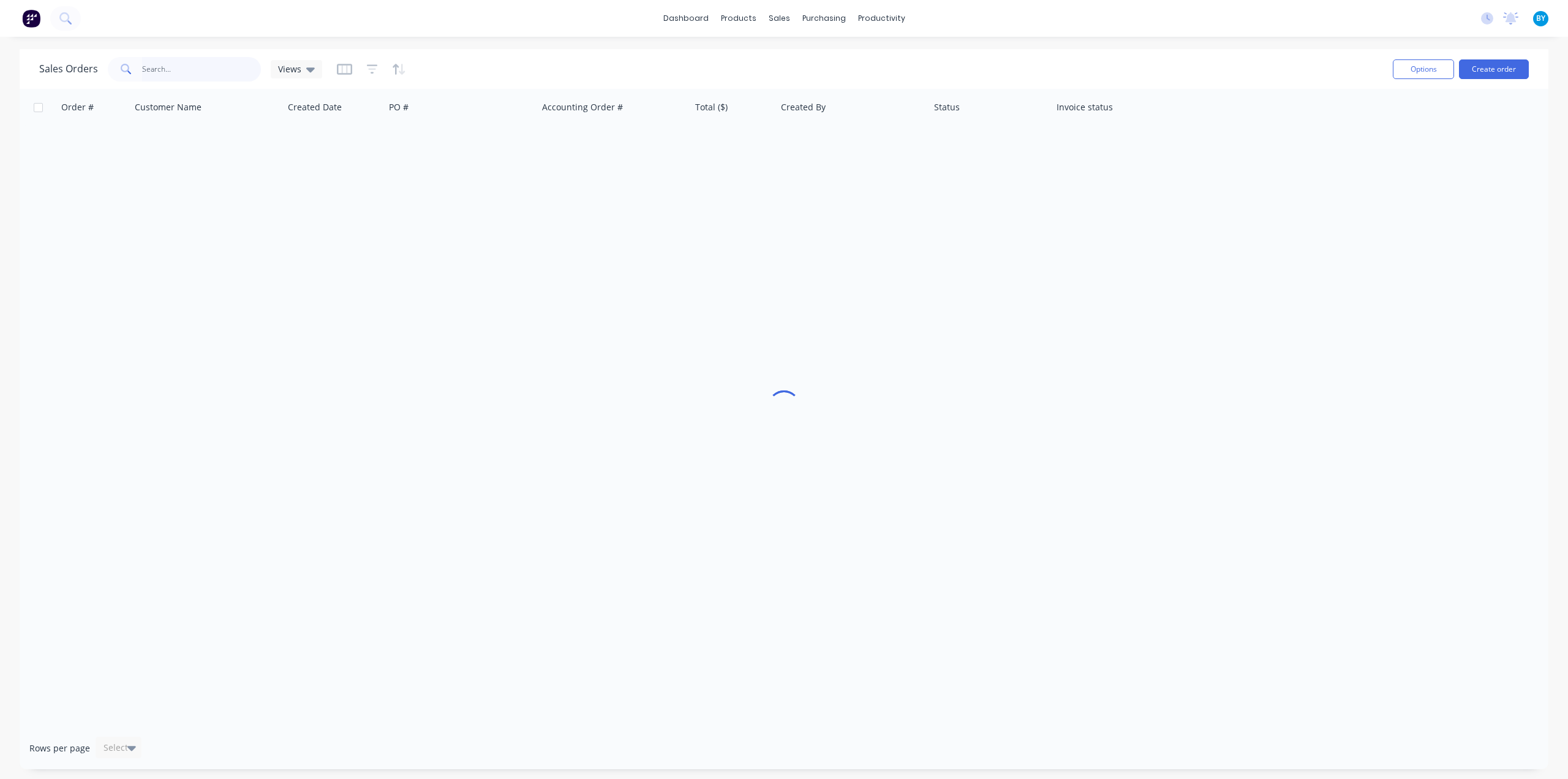
click at [150, 64] on input "text" at bounding box center [202, 69] width 120 height 25
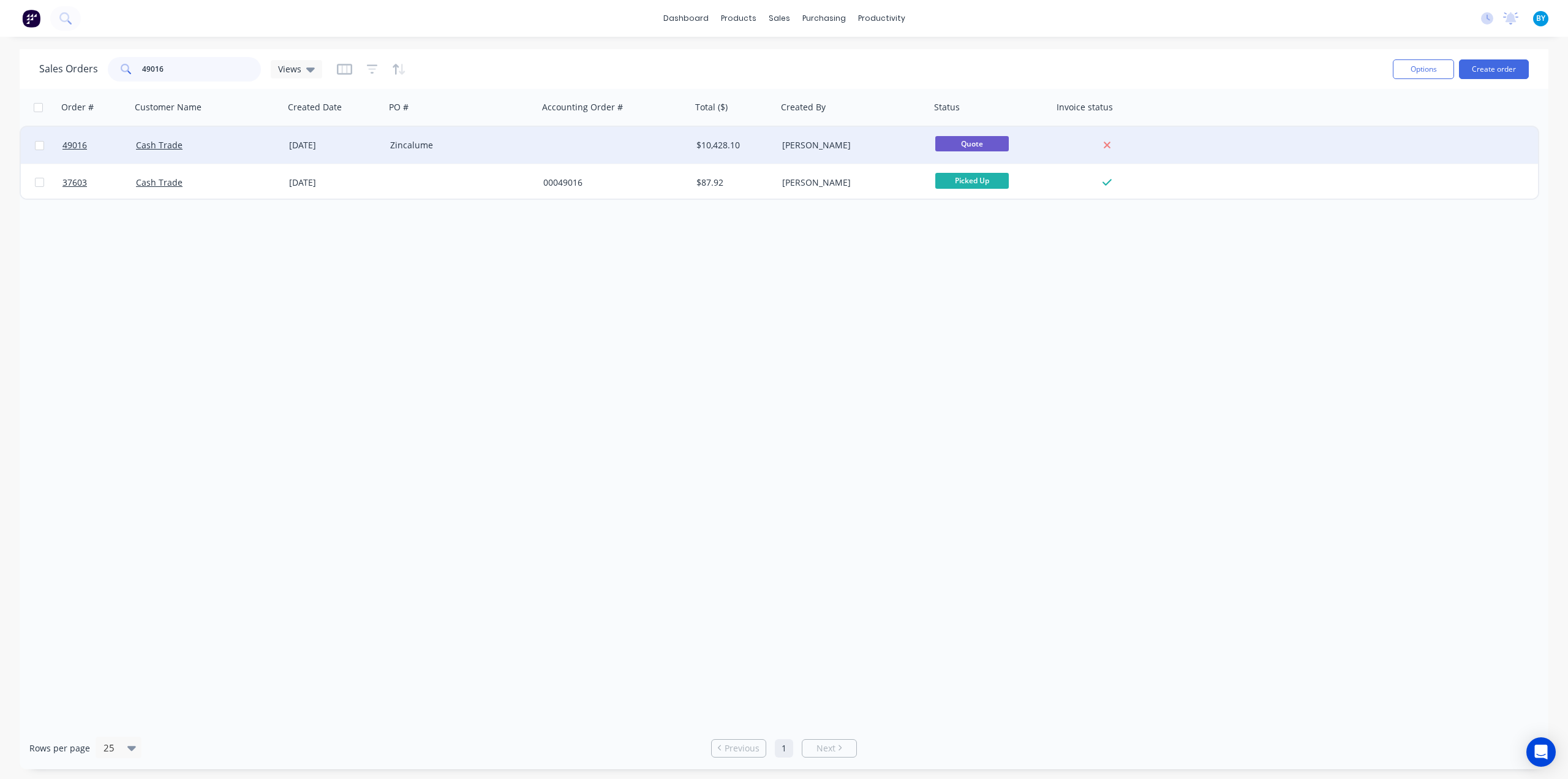
type input "49016"
click at [222, 142] on div "Cash Trade" at bounding box center [203, 145] width 136 height 12
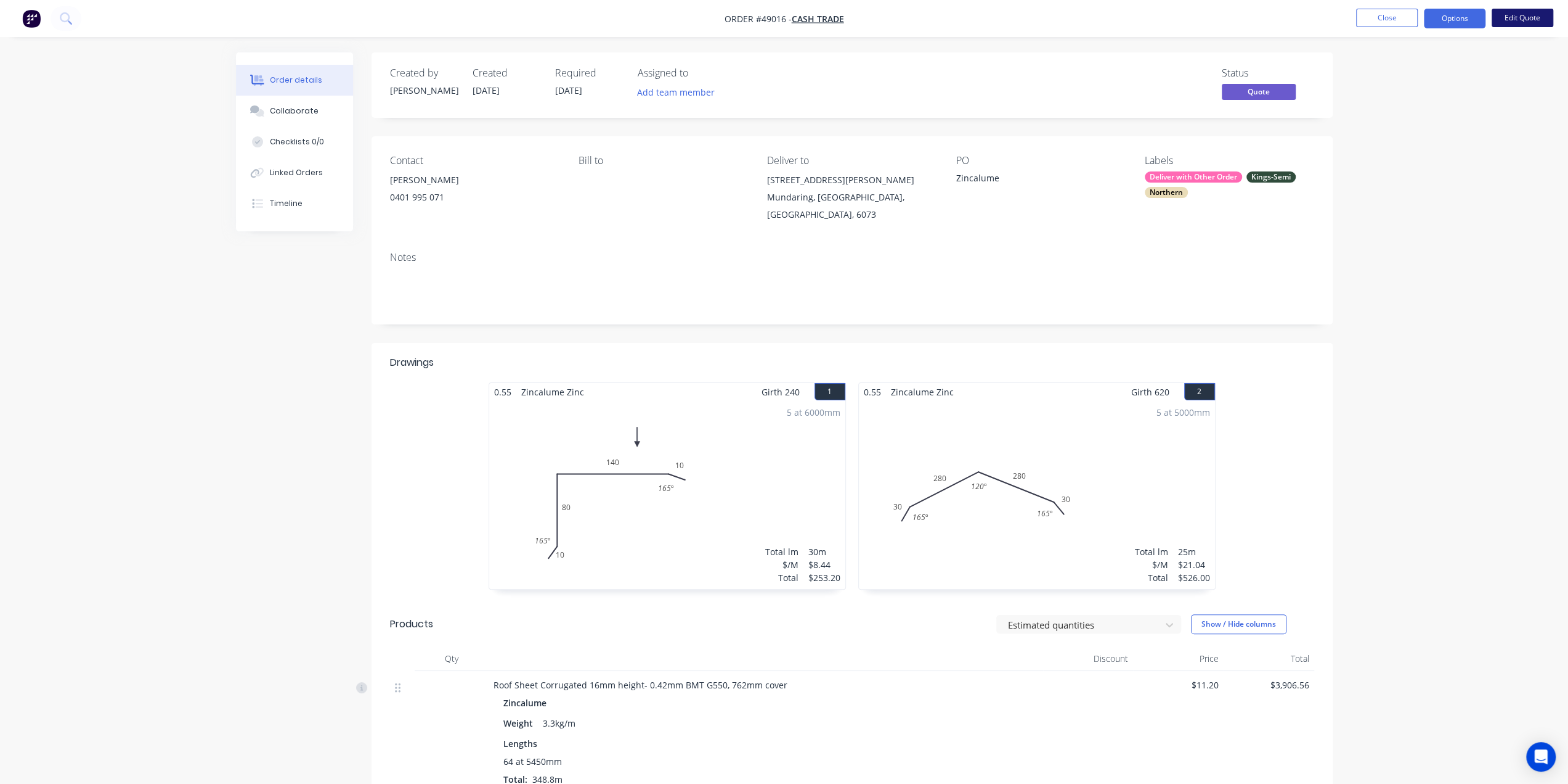
click at [1512, 15] on button "Edit Quote" at bounding box center [1522, 17] width 62 height 18
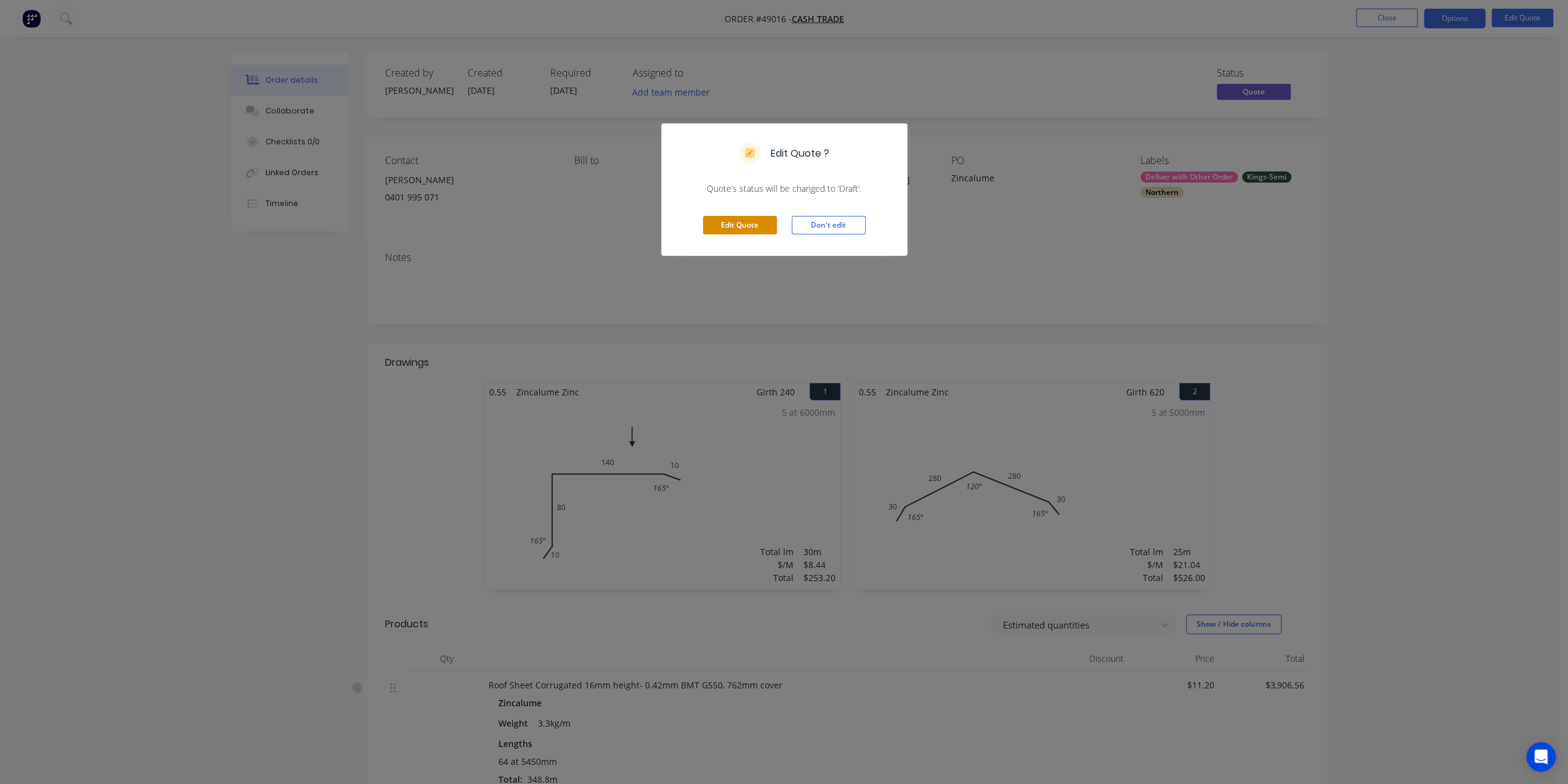
click at [763, 220] on button "Edit Quote" at bounding box center [740, 224] width 73 height 18
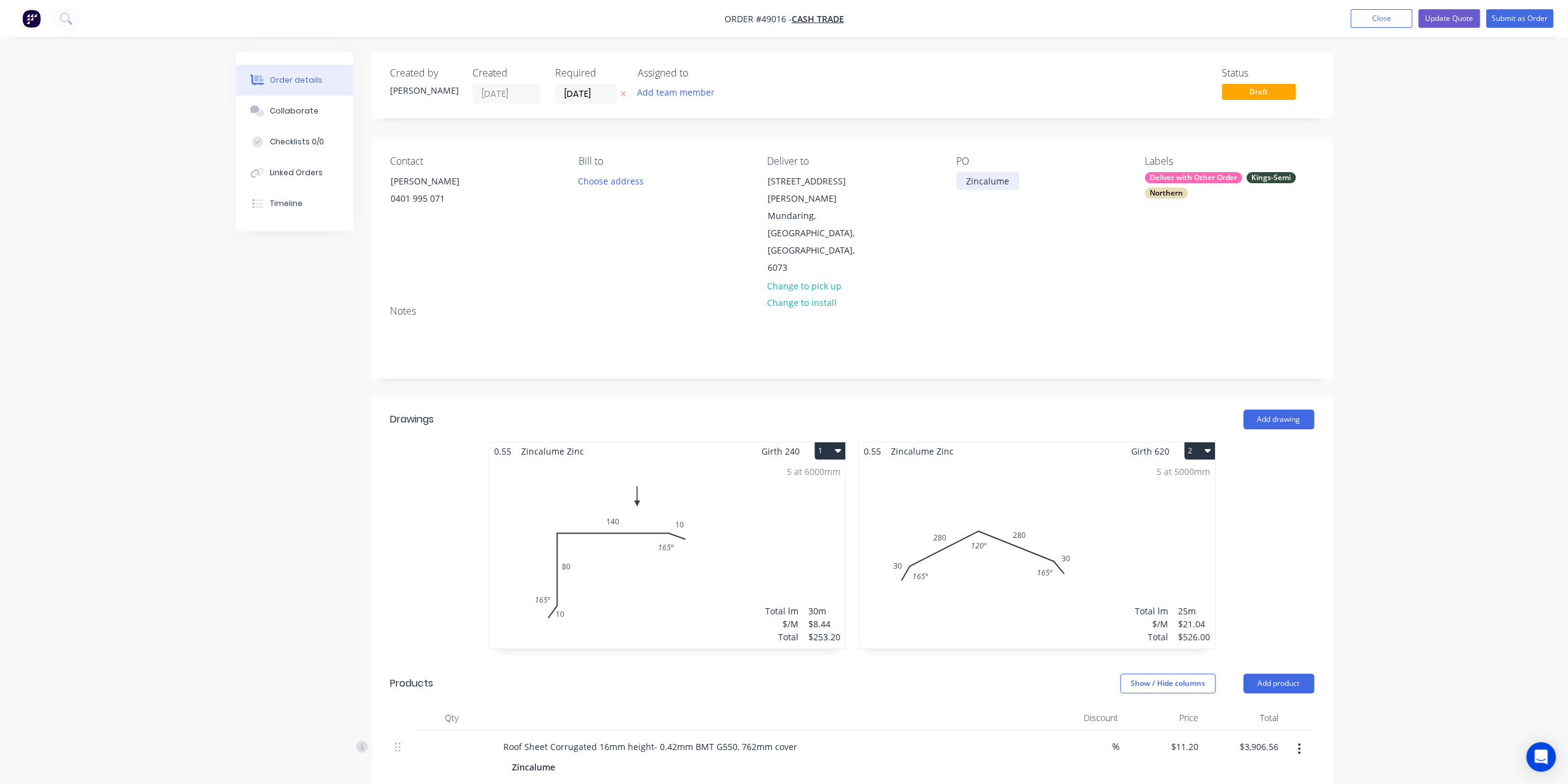
click at [1012, 180] on div "Zincalume" at bounding box center [988, 180] width 63 height 18
click at [1006, 180] on div "Zincalume" at bounding box center [988, 180] width 63 height 18
drag, startPoint x: 1012, startPoint y: 180, endPoint x: 847, endPoint y: 188, distance: 165.2
click at [852, 180] on div "Contact Len Nielsen 0401 995 071 Bill to Choose address Deliver to 2295 Jacoby …" at bounding box center [851, 216] width 961 height 159
paste div
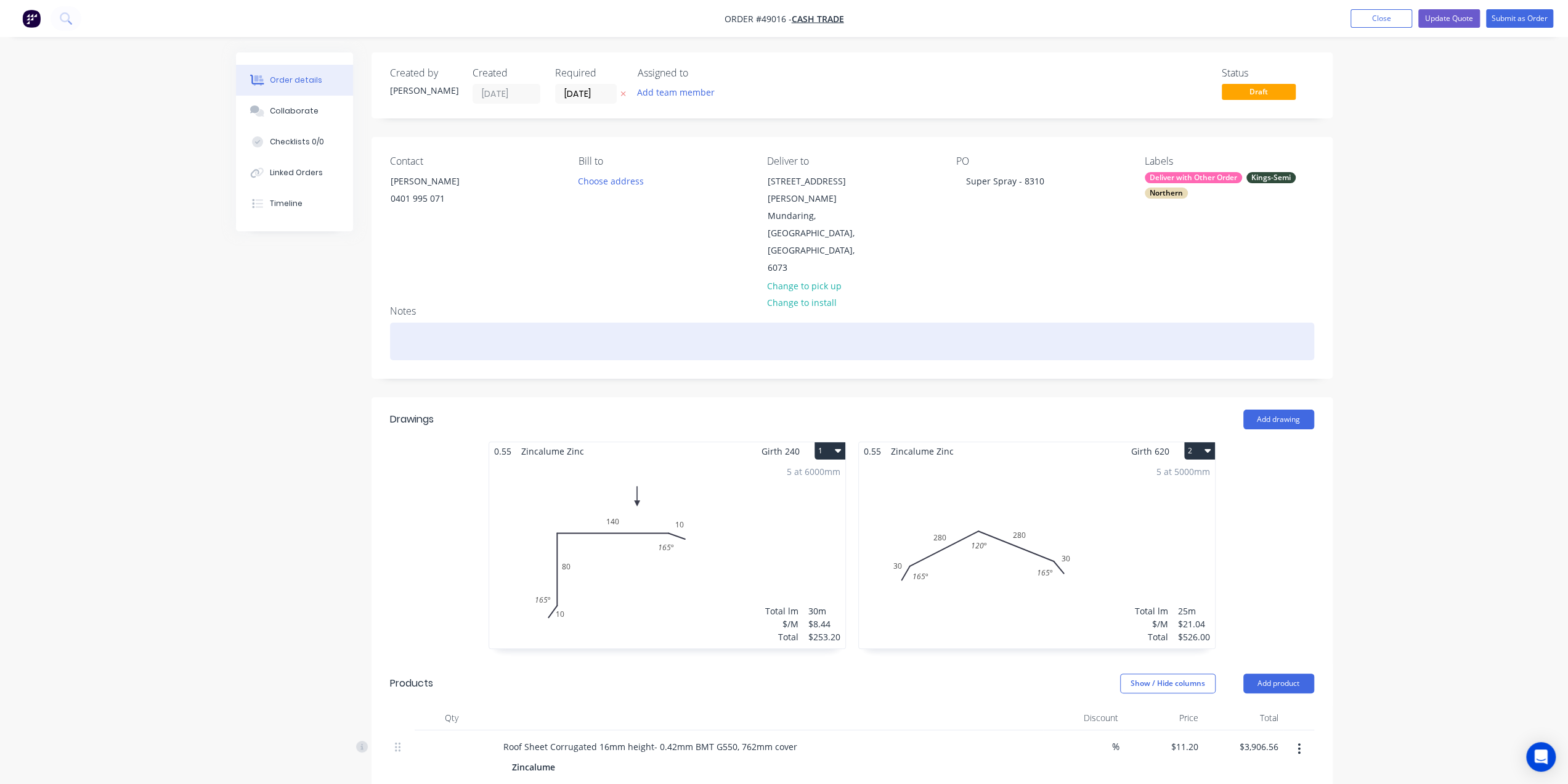
click at [756, 323] on div at bounding box center [852, 341] width 924 height 37
paste div
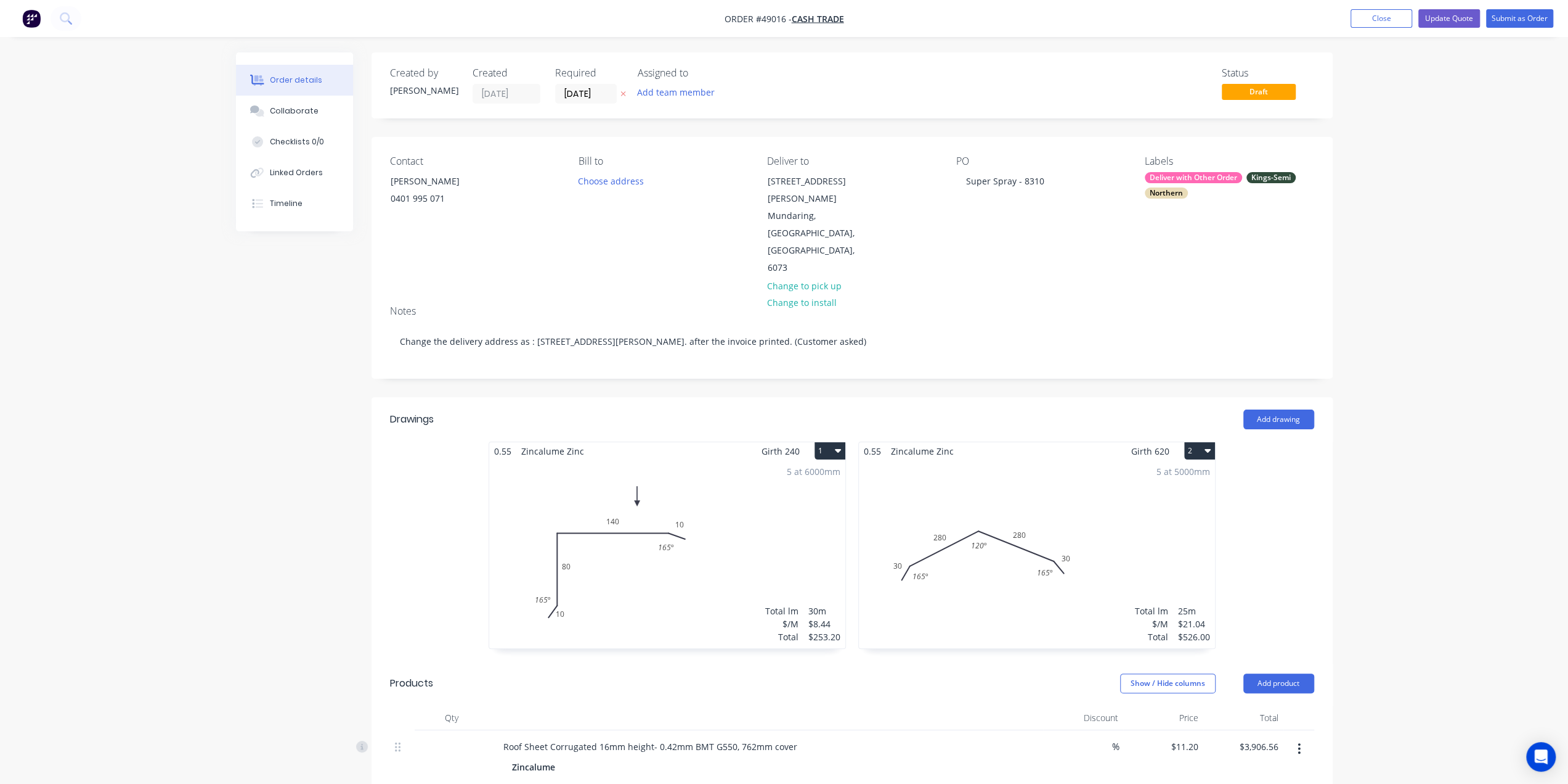
click at [817, 207] on div "Mundaring, Western Australia, Australia, 6073" at bounding box center [818, 242] width 102 height 69
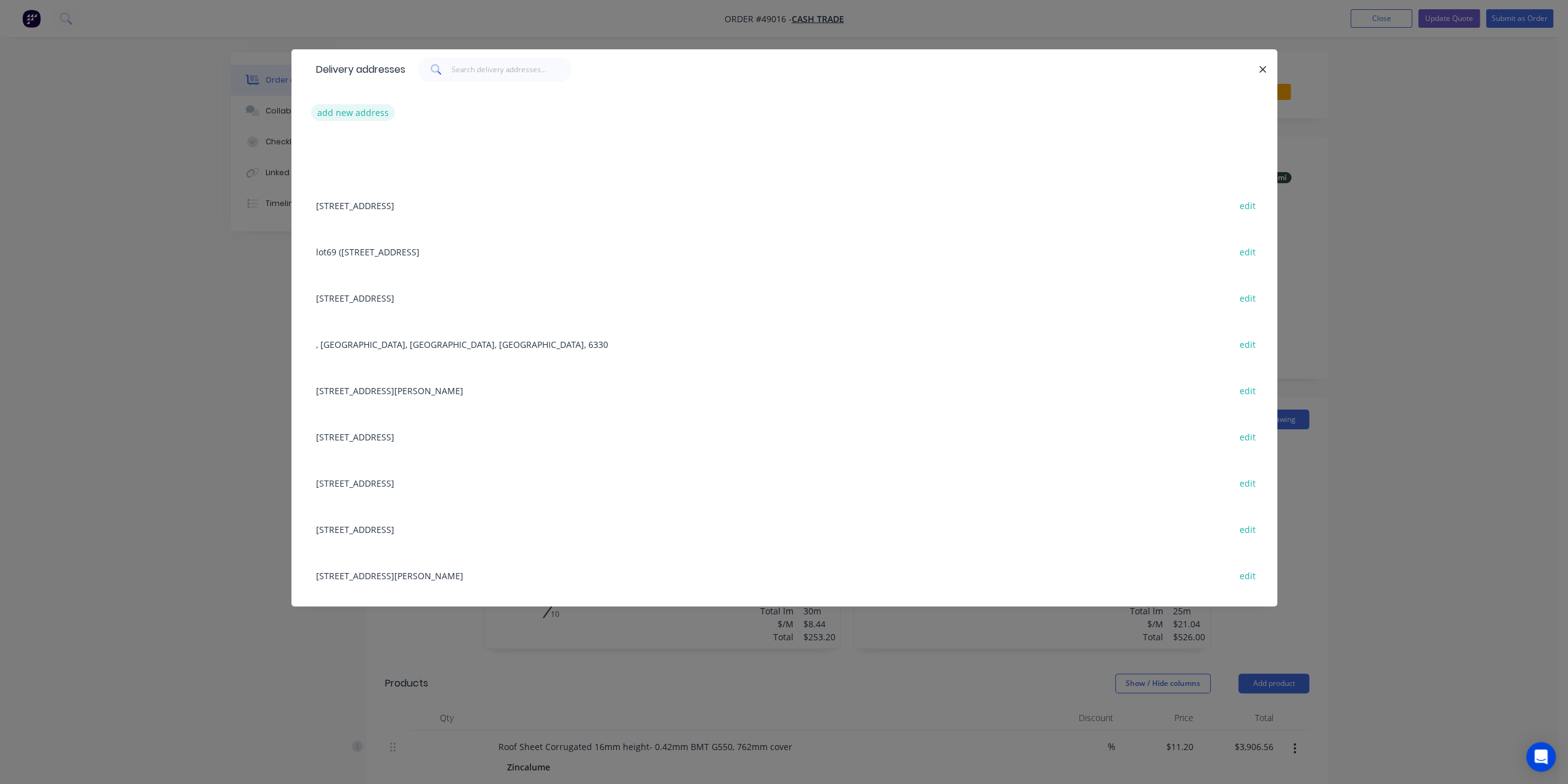
click at [362, 112] on button "add new address" at bounding box center [353, 112] width 84 height 16
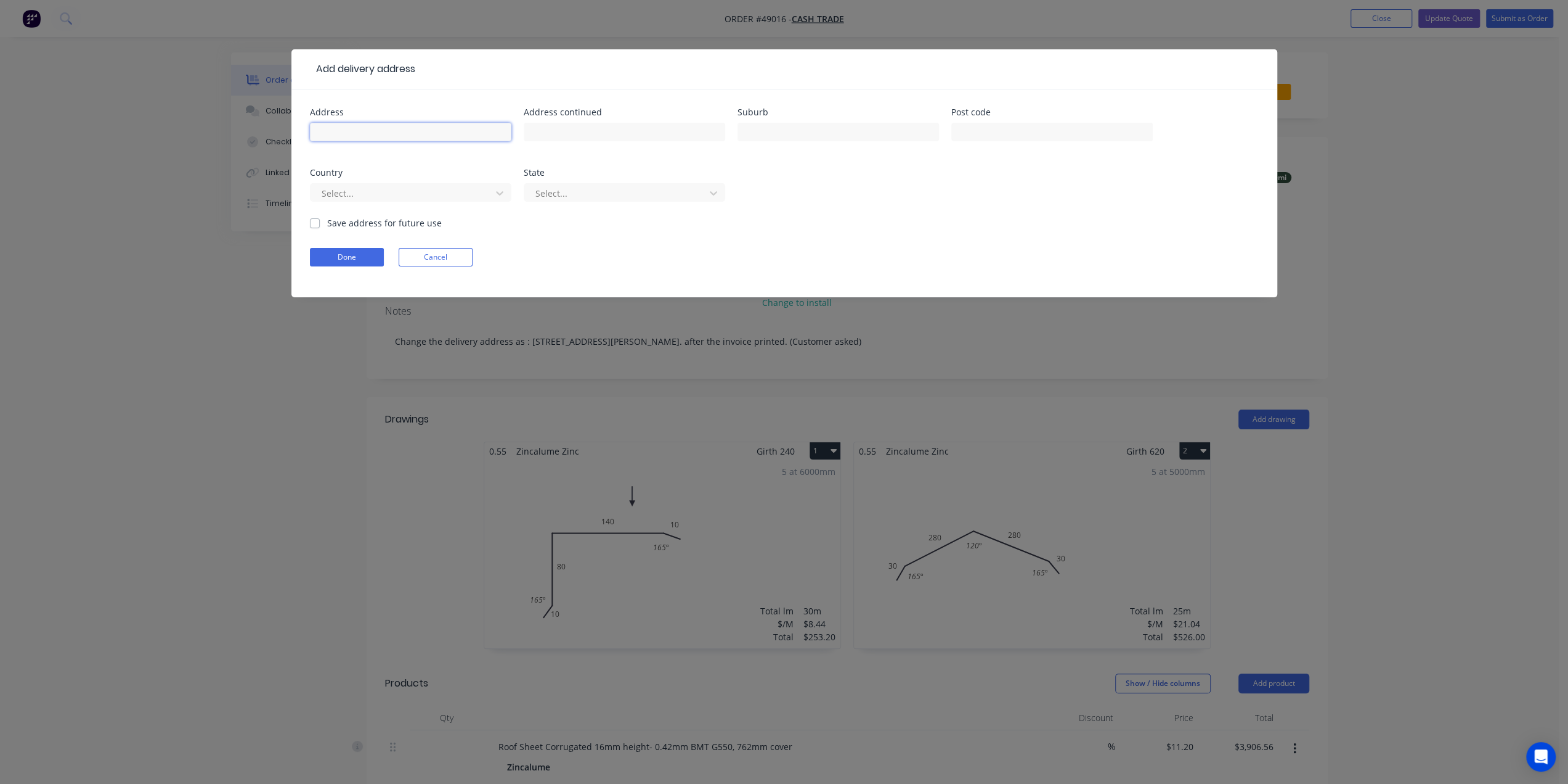
click at [378, 128] on input "text" at bounding box center [410, 131] width 201 height 18
paste input "29 Raymond Ave, Bayswater WA 6053"
type input "29 Raymond Ave, Bayswater WA 6053"
drag, startPoint x: 444, startPoint y: 181, endPoint x: 430, endPoint y: 191, distance: 17.2
click at [445, 187] on div "Select..." at bounding box center [410, 199] width 201 height 36
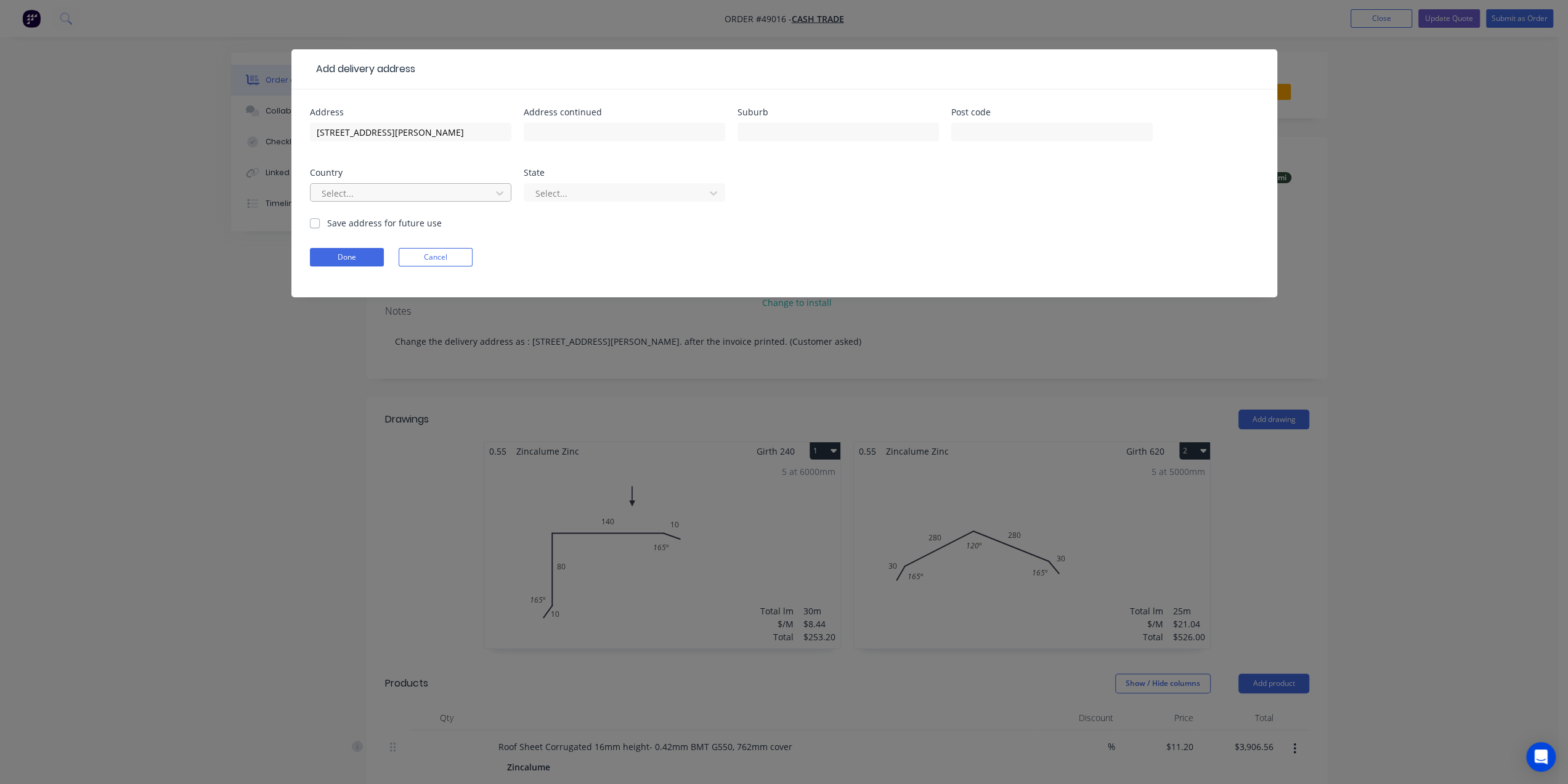
click at [430, 191] on div at bounding box center [403, 193] width 164 height 15
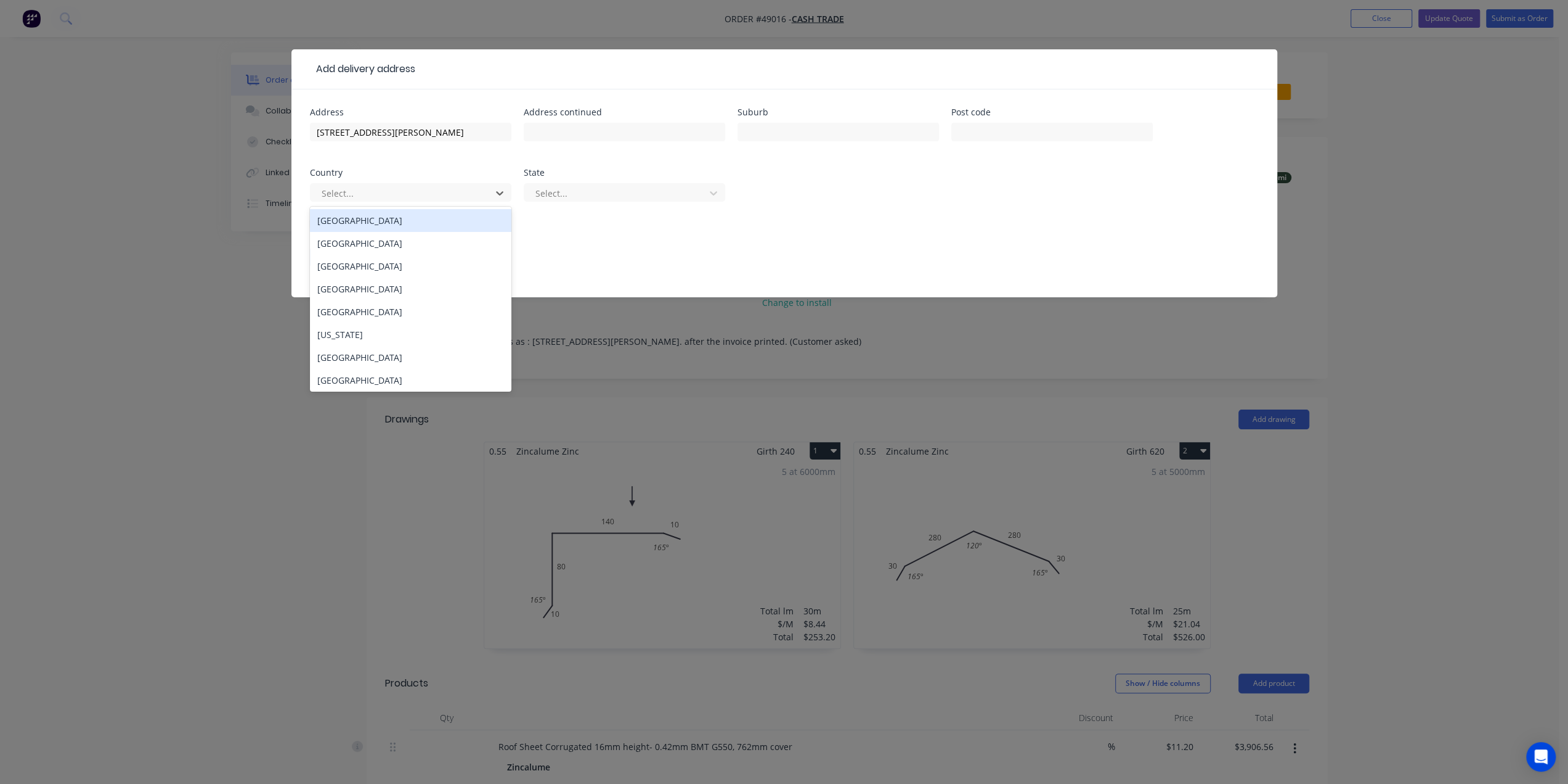
click at [356, 222] on div "Australia" at bounding box center [410, 221] width 201 height 23
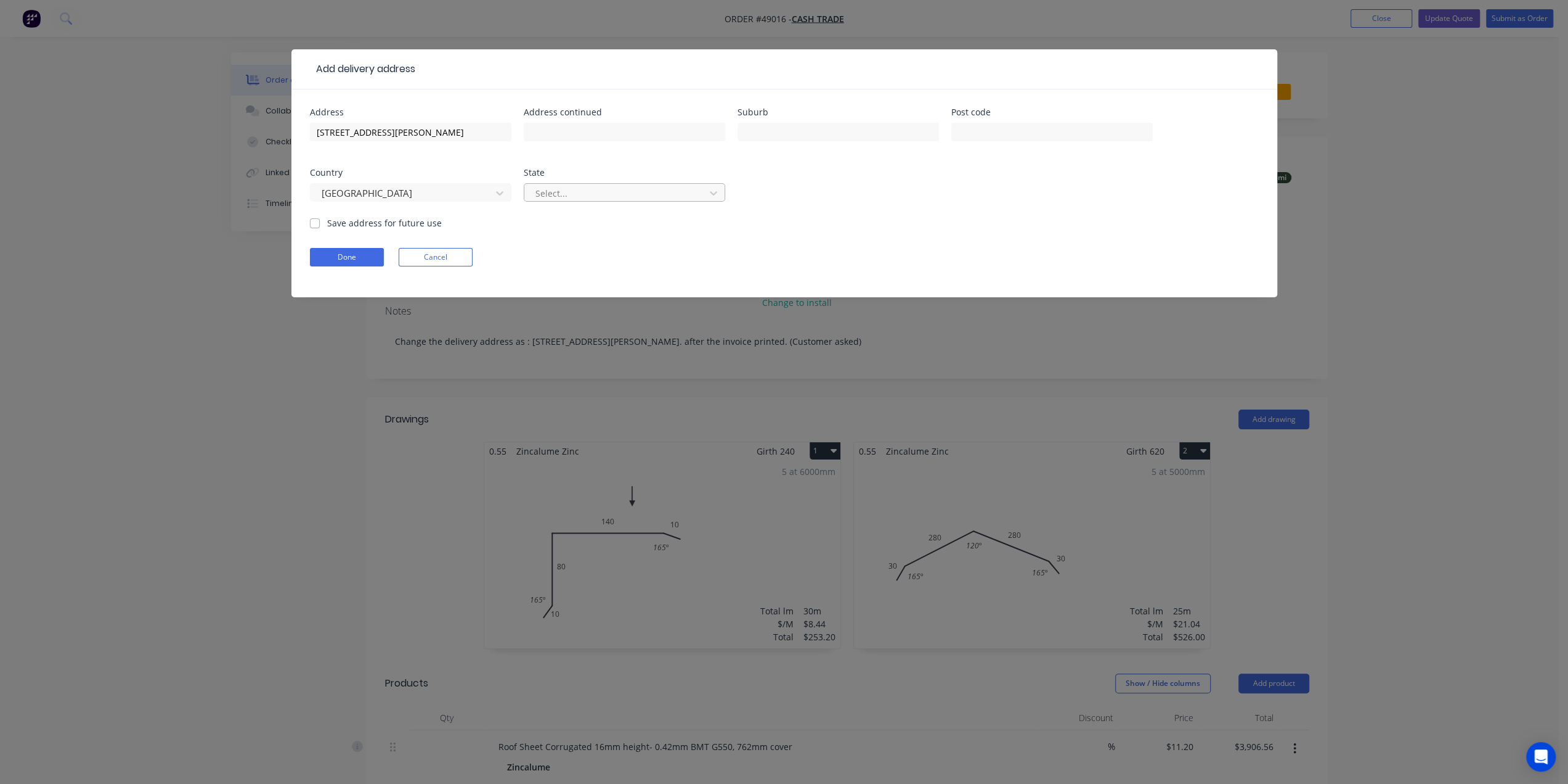
click at [587, 200] on div at bounding box center [617, 193] width 164 height 15
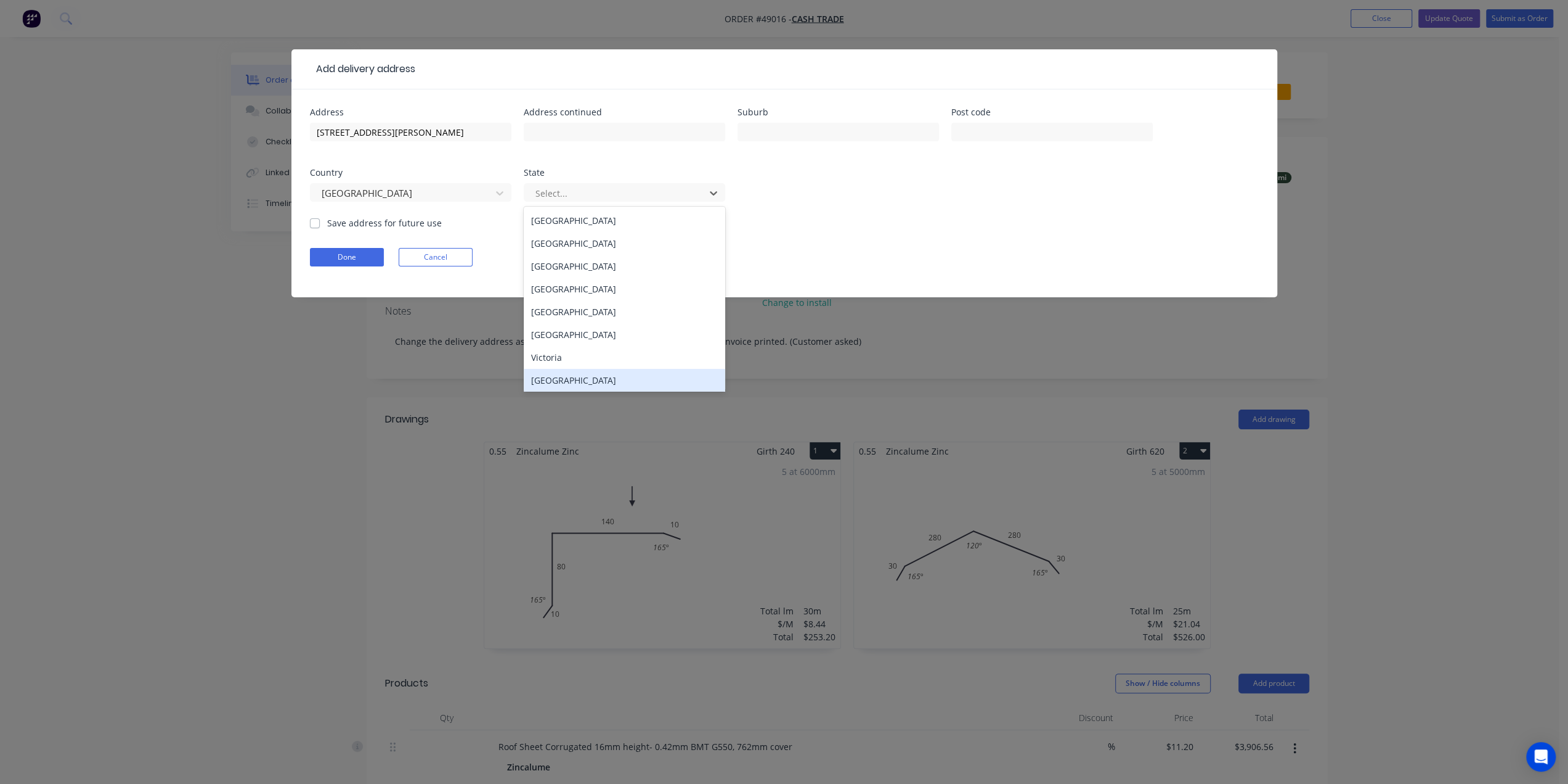
click at [587, 380] on div "Western Australia" at bounding box center [624, 380] width 201 height 23
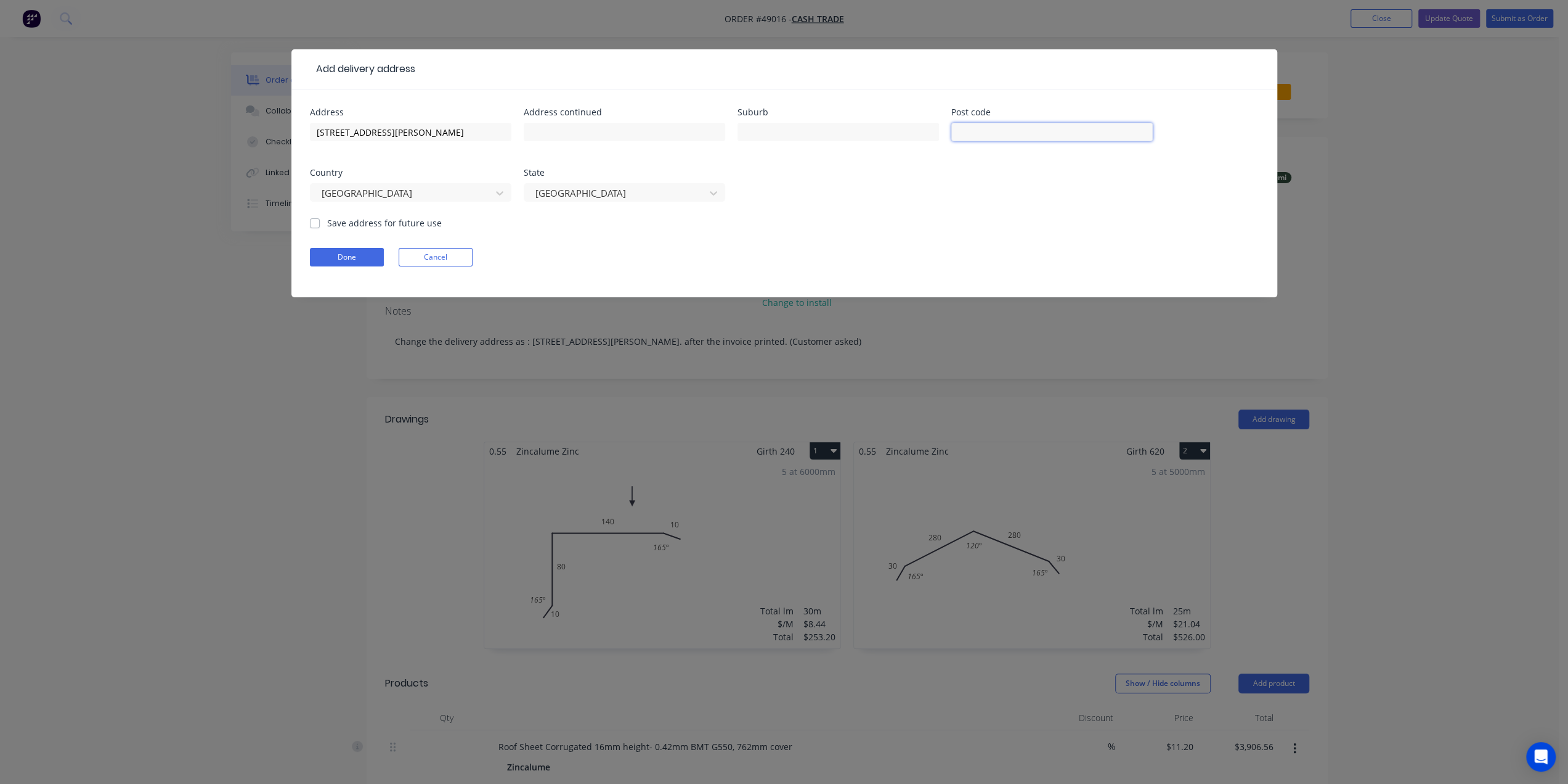
click at [978, 129] on input "text" at bounding box center [1052, 131] width 201 height 18
type input "6053"
drag, startPoint x: 457, startPoint y: 132, endPoint x: 422, endPoint y: 132, distance: 35.0
click at [422, 132] on input "29 Raymond Ave, Bayswater WA 6053" at bounding box center [410, 131] width 201 height 18
drag, startPoint x: 388, startPoint y: 132, endPoint x: 429, endPoint y: 132, distance: 41.0
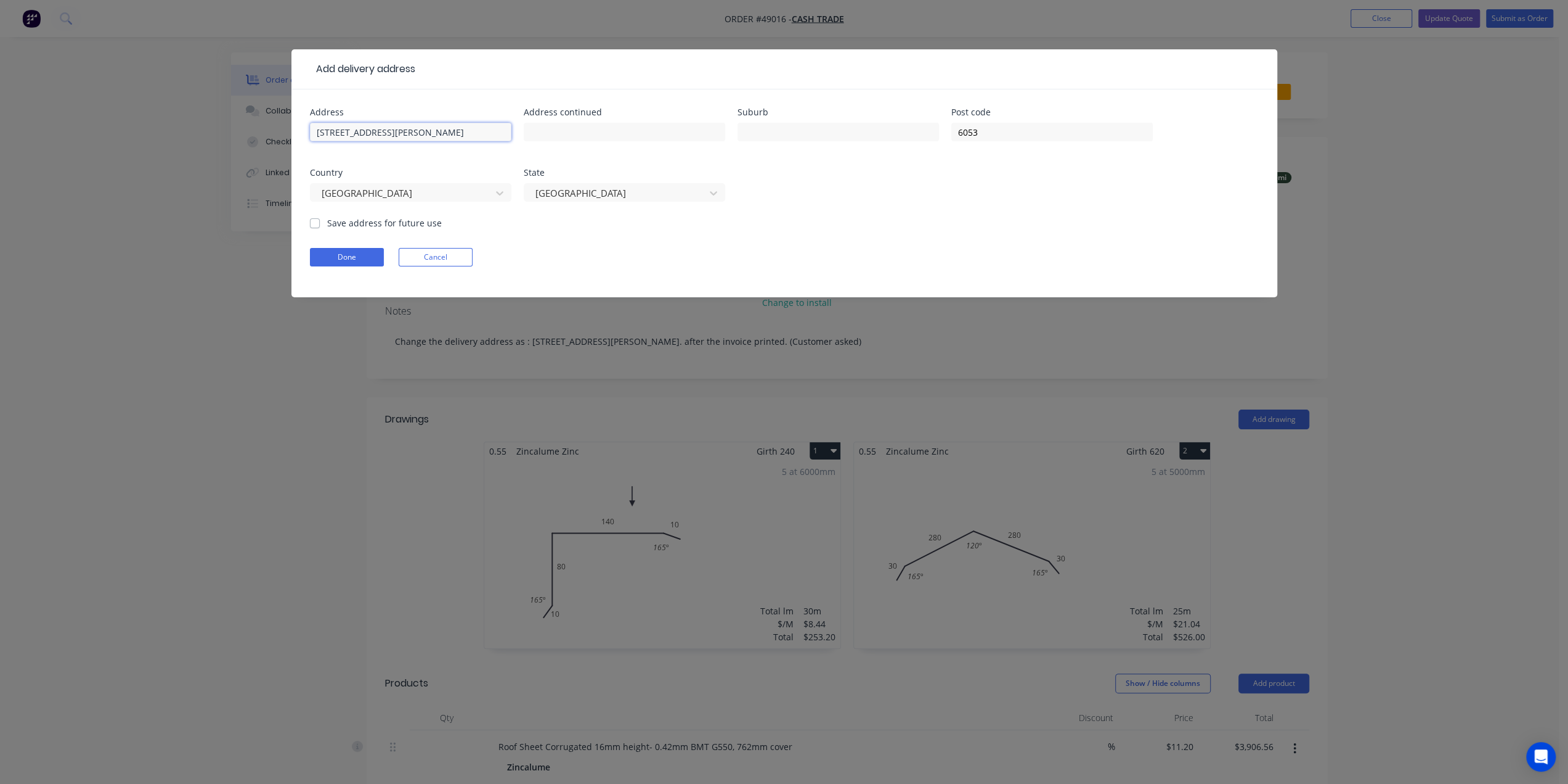
click at [429, 132] on input "29 Raymond Ave, Bayswater WA 6053" at bounding box center [410, 131] width 201 height 18
type input "29 Raymond Ave, WA 6053"
click at [778, 135] on input "text" at bounding box center [838, 131] width 201 height 18
paste input "Bayswater"
type input "Bayswater"
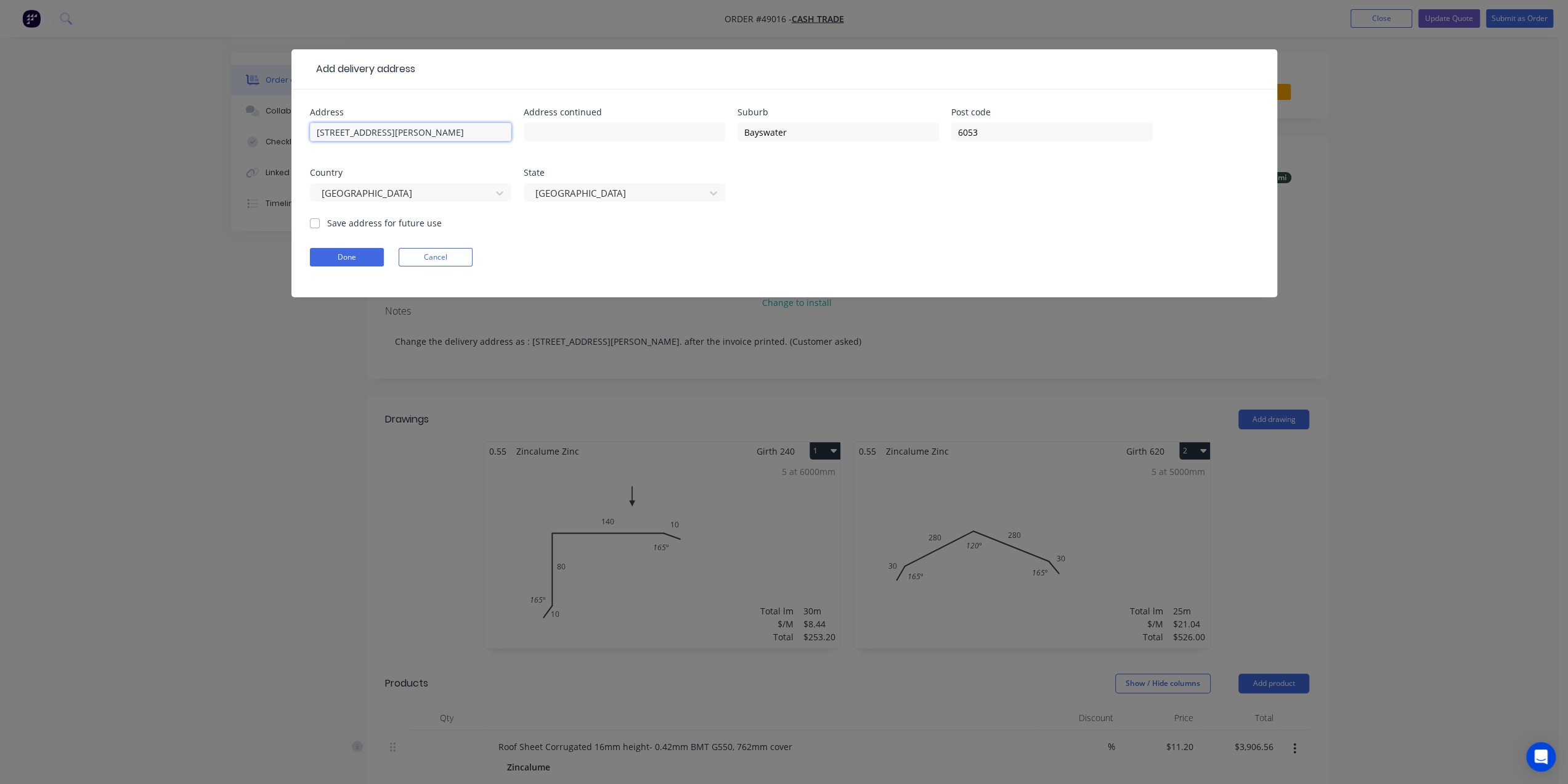
drag, startPoint x: 454, startPoint y: 133, endPoint x: 382, endPoint y: 134, distance: 72.0
click at [382, 134] on input "29 Raymond Ave, WA 6053" at bounding box center [410, 131] width 201 height 18
type input "29 Raymond Ave"
click at [353, 255] on button "Done" at bounding box center [346, 257] width 73 height 18
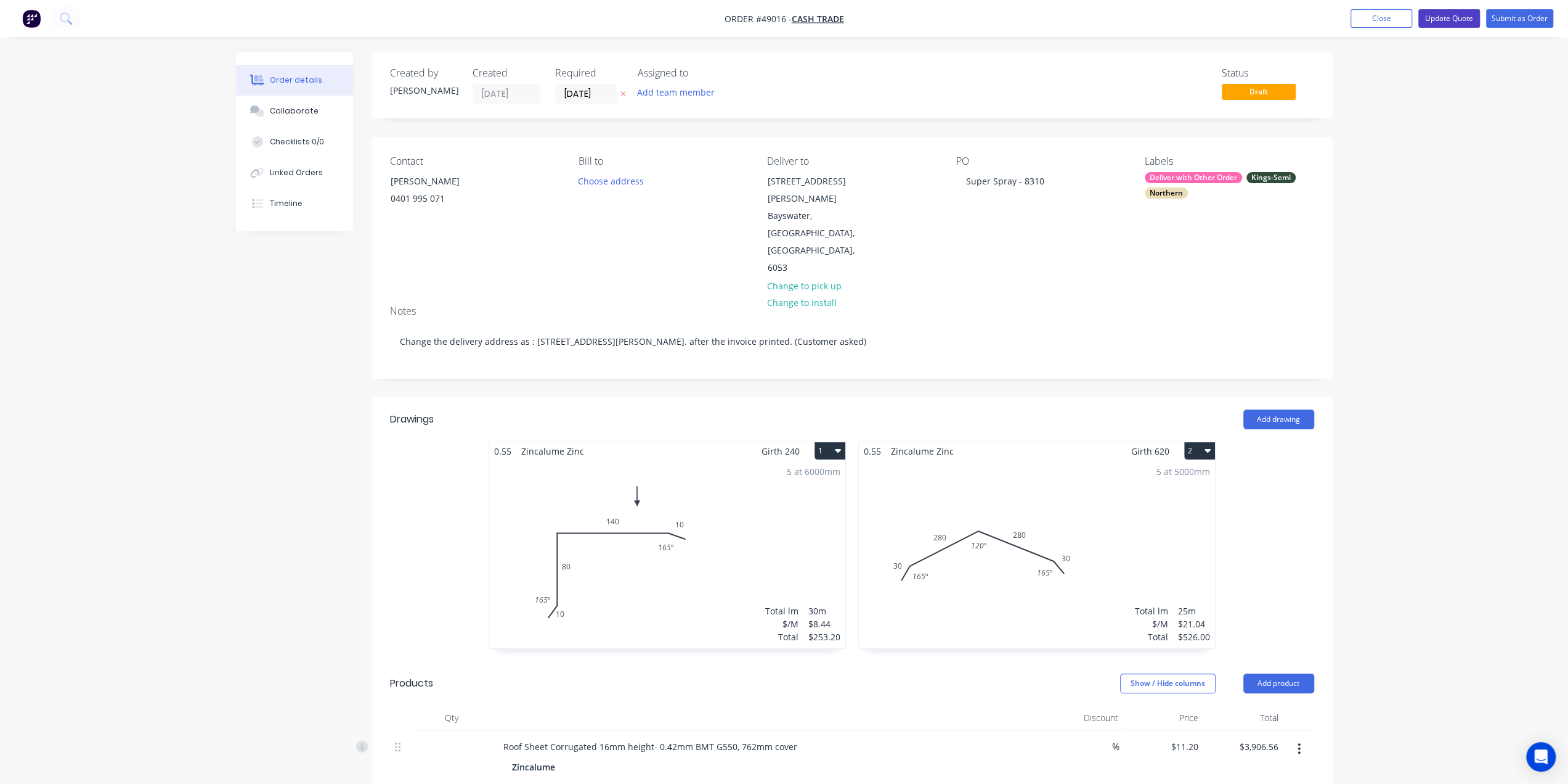
drag, startPoint x: 1438, startPoint y: 18, endPoint x: 1431, endPoint y: 20, distance: 7.3
click at [1438, 17] on button "Update Quote" at bounding box center [1449, 18] width 62 height 18
